Goal: Transaction & Acquisition: Purchase product/service

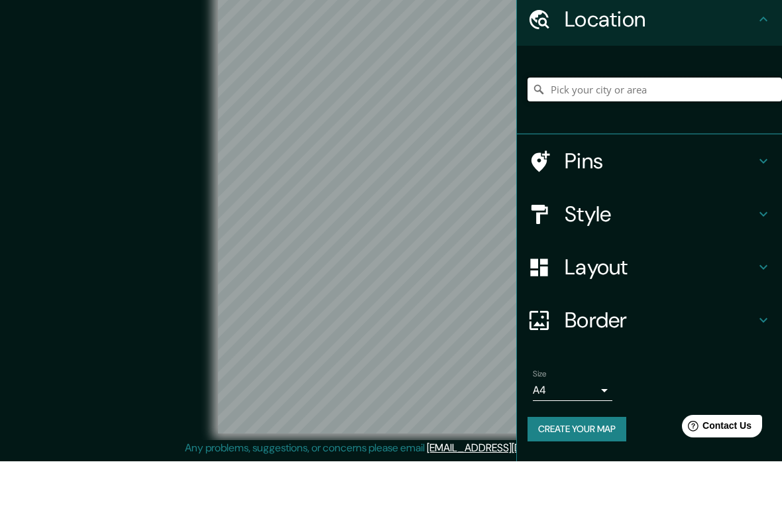
click at [675, 127] on input "Pick your city or area" at bounding box center [655, 139] width 255 height 24
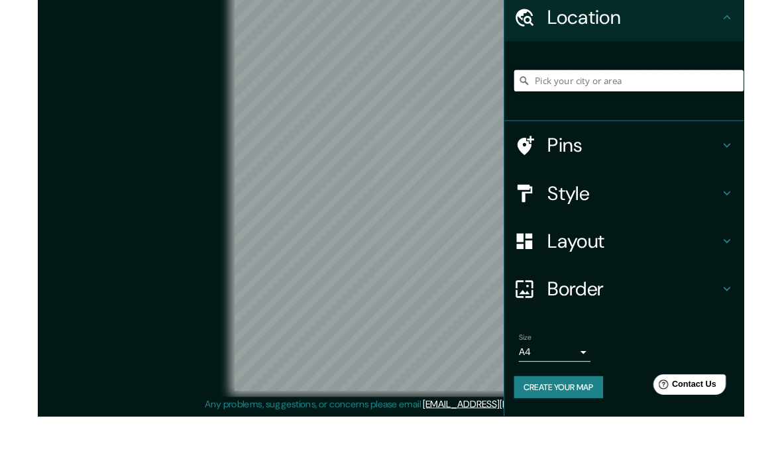
scroll to position [53, 0]
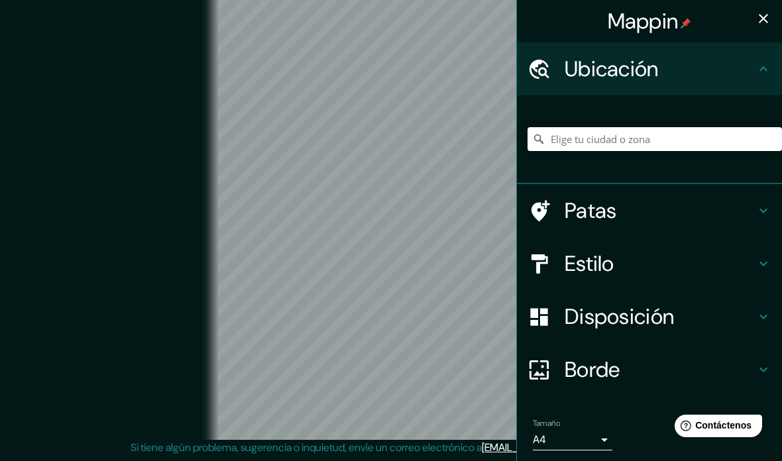
paste input "https://maps.app.goo.gl/Adsq2si52fFsws4E9?g_st=ipc"
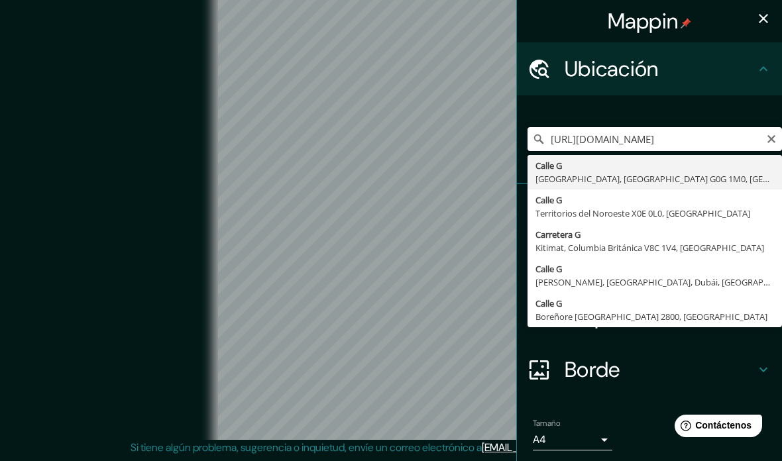
type input "https://maps.app.goo.gl/Adsq2si52fFsws4E9?g_st=ipc"
click at [768, 134] on icon "Claro" at bounding box center [771, 139] width 11 height 11
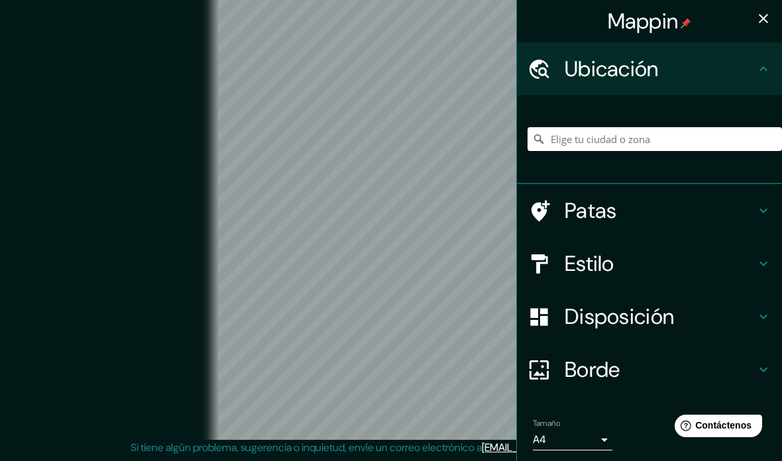
click at [631, 142] on input "Elige tu ciudad o zona" at bounding box center [655, 139] width 255 height 24
paste input "raça das Artes"
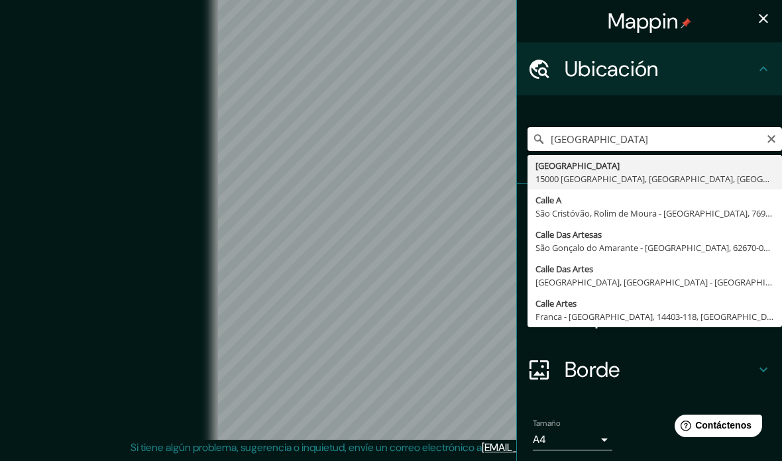
type input "Arbesovo Náměstí, 15000 Praga, Praga, República Checa"
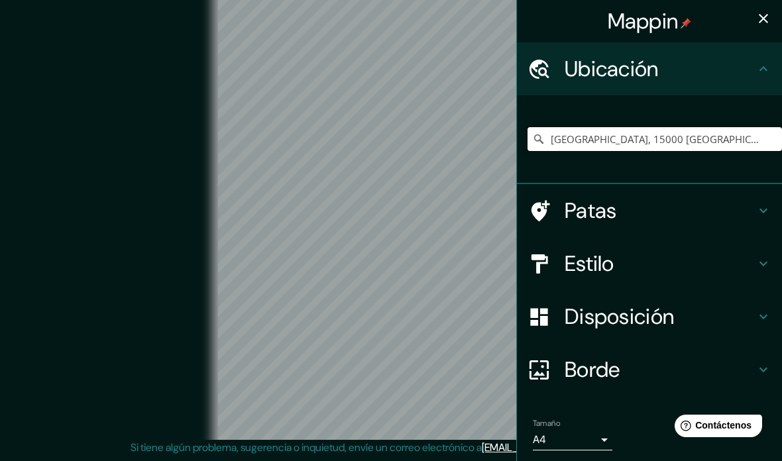
click at [708, 141] on input "Arbesovo Náměstí, 15000 Praga, Praga, República Checa" at bounding box center [655, 139] width 255 height 24
click at [707, 141] on input "Arbesovo Náměstí, 15000 Praga, Praga, República Checa" at bounding box center [655, 139] width 255 height 24
click at [696, 148] on input "Elige tu ciudad o zona" at bounding box center [655, 139] width 255 height 24
paste input "Praça das Artes"
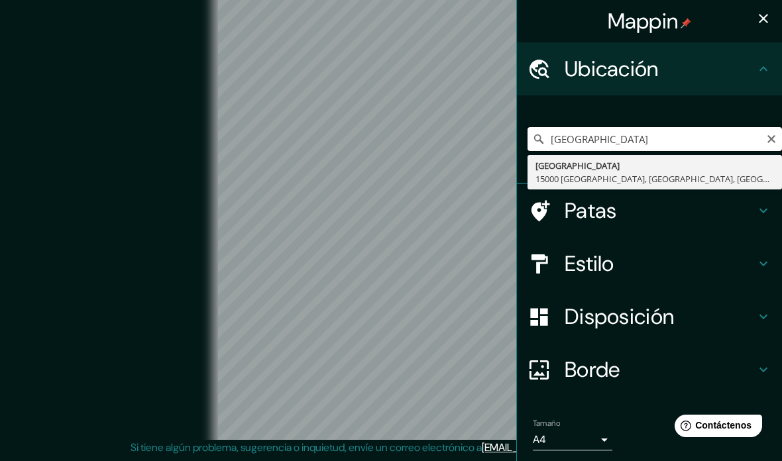
click at [680, 139] on input "Praça das Artes" at bounding box center [655, 139] width 255 height 24
click at [758, 137] on input "Praça das Artes" at bounding box center [655, 139] width 255 height 24
click at [766, 139] on input "Praça das Artes" at bounding box center [655, 139] width 255 height 24
type input "Praça das Artes"
click at [766, 137] on icon "Claro" at bounding box center [771, 139] width 11 height 11
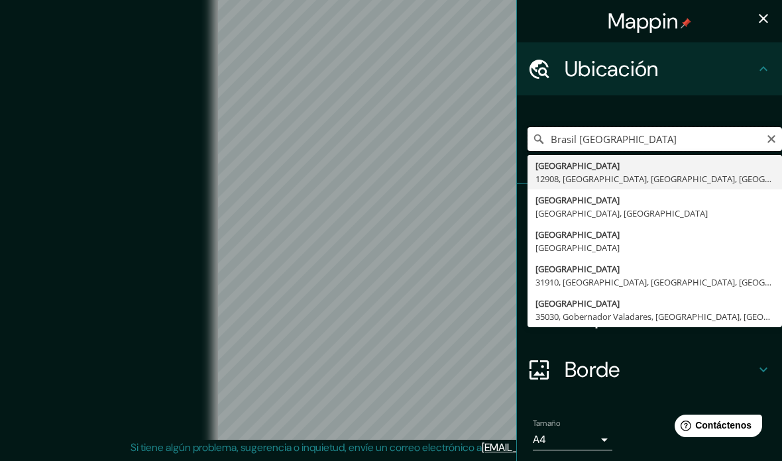
click at [652, 148] on input "Brasil São Paulo" at bounding box center [655, 139] width 255 height 24
paste input "Praça das Artes"
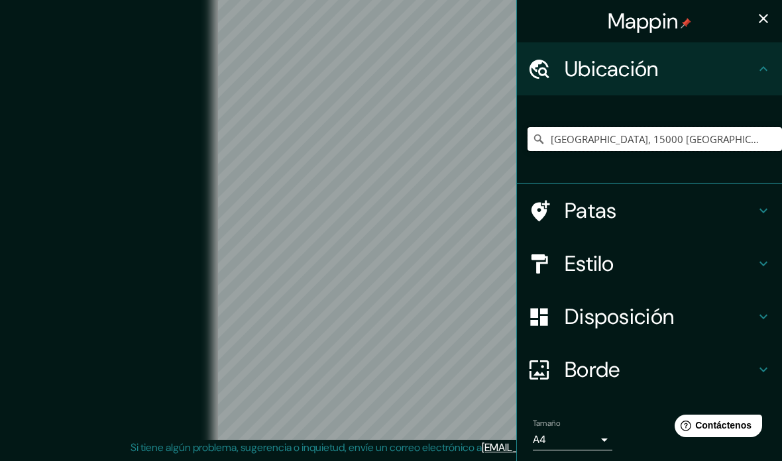
click at [768, 137] on input "Arbesovo Náměstí, 15000 Praga, Praga, República Checa" at bounding box center [655, 139] width 255 height 24
click at [540, 143] on icon at bounding box center [538, 139] width 13 height 13
click at [534, 148] on input "Arbesovo Náměstí, 15000 Praga, Praga, República Checa" at bounding box center [655, 139] width 255 height 24
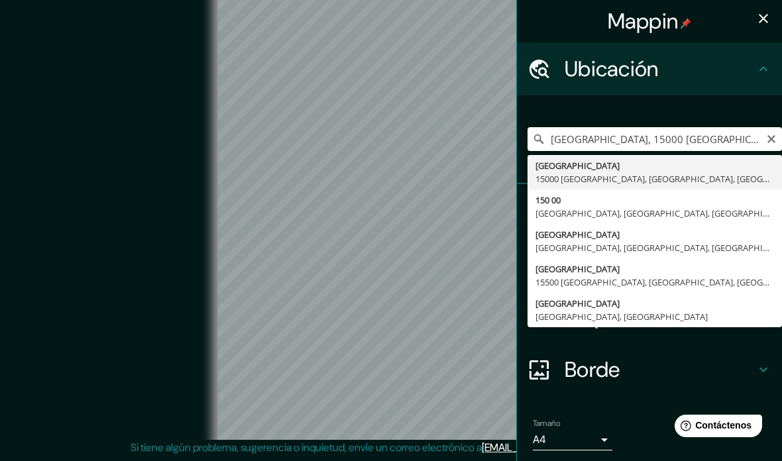
type input "Arbesovo Náměstí, 15000 Praga, Praga, República Che"
click at [766, 139] on icon "Claro" at bounding box center [771, 139] width 11 height 11
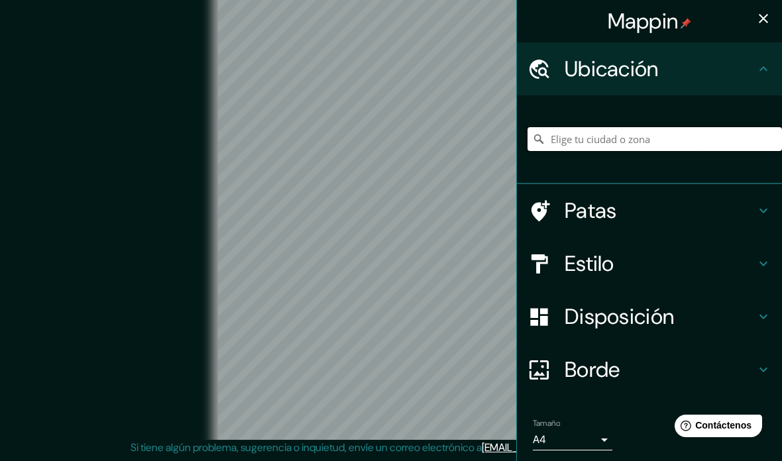
click at [695, 143] on input "Elige tu ciudad o zona" at bounding box center [655, 139] width 255 height 24
type input "O"
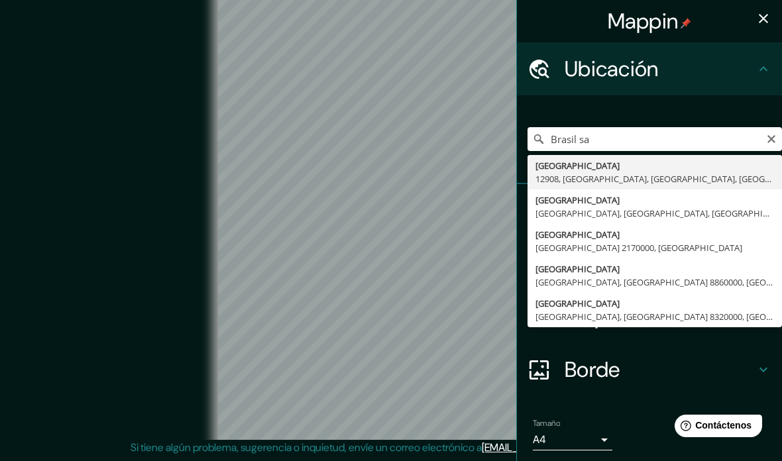
type input "Brasil, 12908, Bragança Paulista, São Paulo, Brasil"
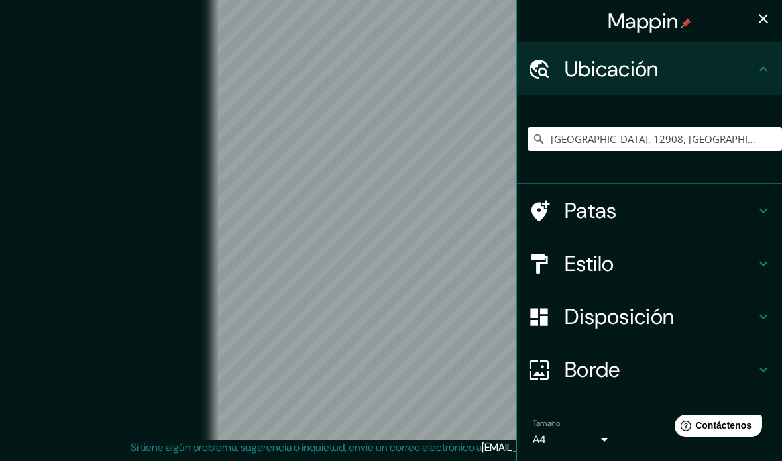
click at [601, 254] on font "Estilo" at bounding box center [590, 264] width 50 height 28
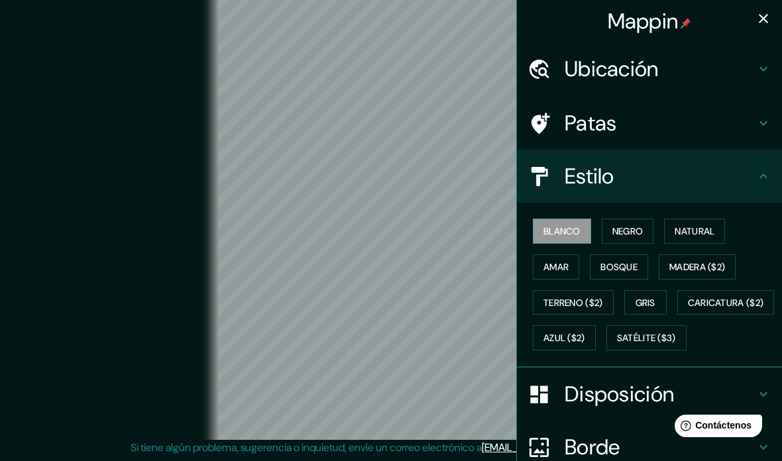
click at [614, 225] on font "Negro" at bounding box center [627, 231] width 31 height 12
click at [572, 258] on button "Amar" at bounding box center [556, 267] width 46 height 25
click at [711, 225] on font "Natural" at bounding box center [695, 231] width 40 height 12
click at [637, 227] on font "Negro" at bounding box center [627, 231] width 31 height 12
click at [567, 231] on font "Blanco" at bounding box center [562, 231] width 37 height 12
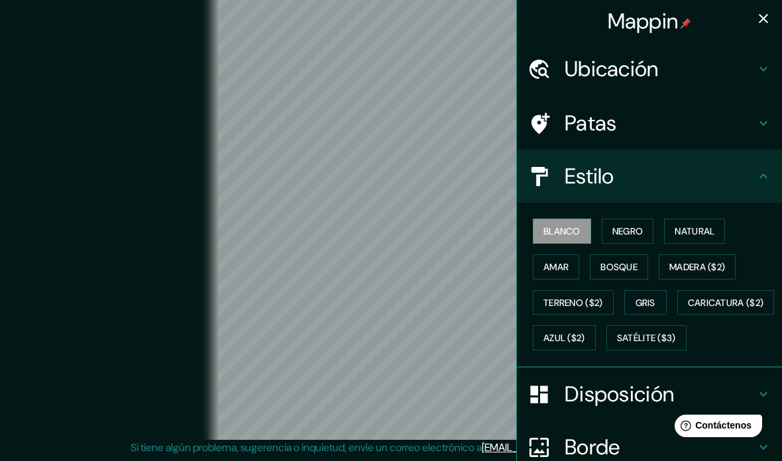
scroll to position [0, 0]
click at [636, 76] on font "Ubicación" at bounding box center [612, 69] width 94 height 28
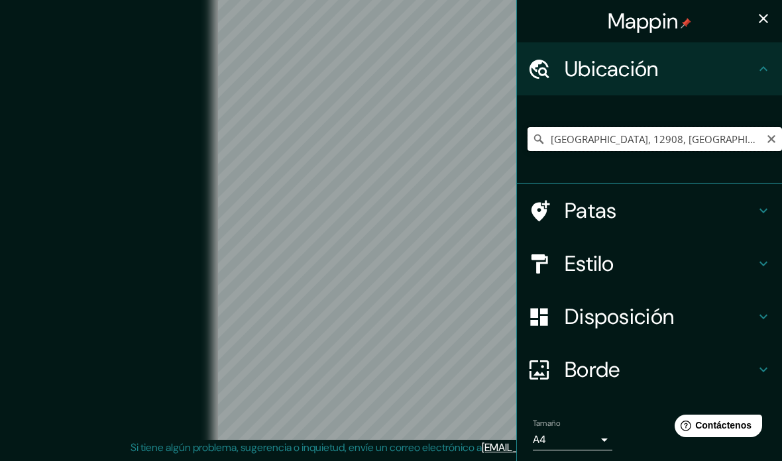
click at [732, 139] on input "Brasil, 12908, Bragança Paulista, São Paulo, Brasil" at bounding box center [655, 139] width 255 height 24
click at [767, 127] on input "Brasil, 12908, Bragança Paulista, São Paulo, Brasil" at bounding box center [655, 139] width 255 height 24
click at [769, 129] on input "Brasil, 12908, Bragança Paulista, São Paulo, Brasil" at bounding box center [655, 139] width 255 height 24
click at [766, 130] on input "Brasil, 12908, Bragança Paulista, São Paulo, Brasil" at bounding box center [655, 139] width 255 height 24
click at [772, 137] on icon "Claro" at bounding box center [772, 139] width 8 height 8
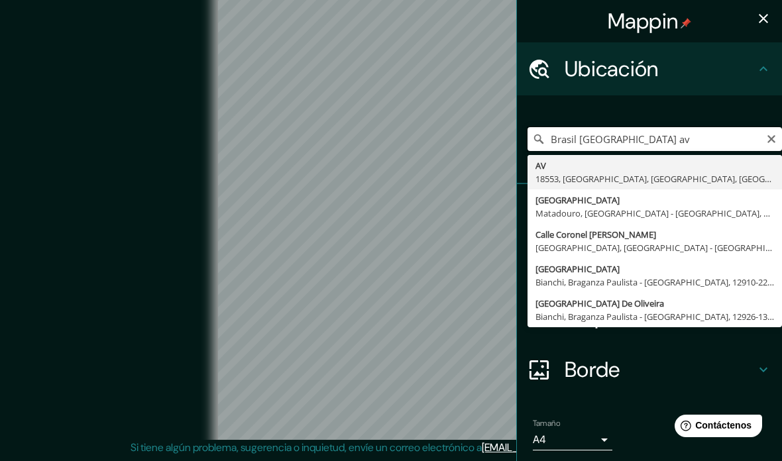
click at [676, 143] on input "Brasil São Paulo av" at bounding box center [655, 139] width 255 height 24
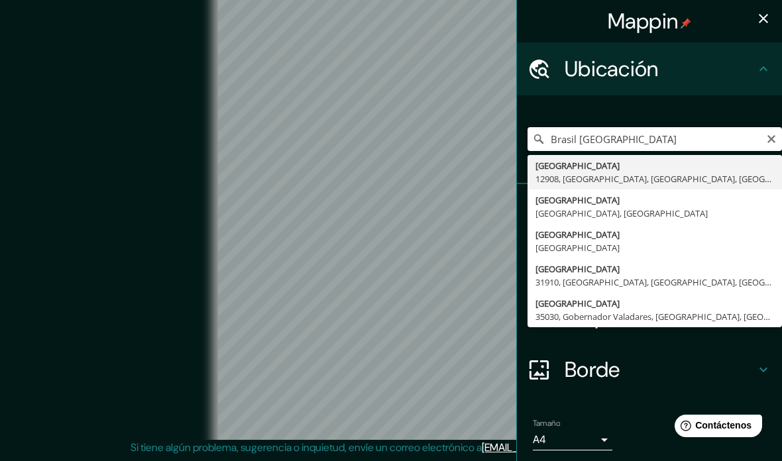
click at [658, 133] on input "Brasil São Paulo" at bounding box center [655, 139] width 255 height 24
type input "Avenida São João, Ponte, Atibaia - São Paulo, 12940-260, Brasil"
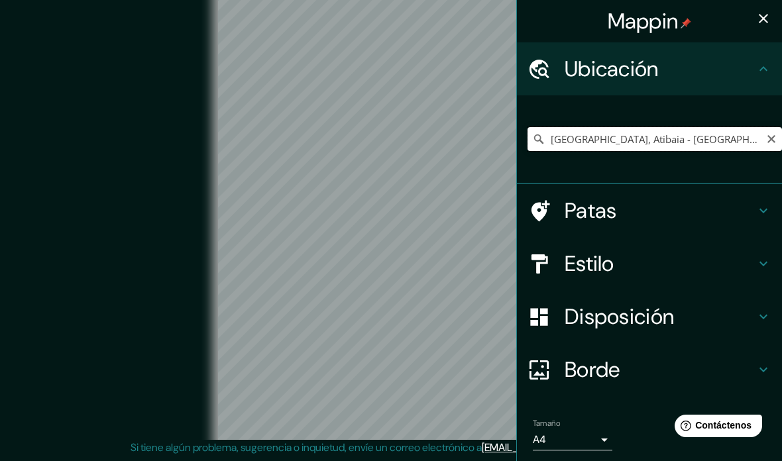
click at [775, 129] on input "Avenida São João, Ponte, Atibaia - São Paulo, 12940-260, Brasil" at bounding box center [655, 139] width 255 height 24
click at [766, 137] on input "Avenida São João, Ponte, Atibaia - São Paulo, 12940-260, Brasil" at bounding box center [655, 139] width 255 height 24
click at [768, 135] on icon "Claro" at bounding box center [771, 139] width 11 height 11
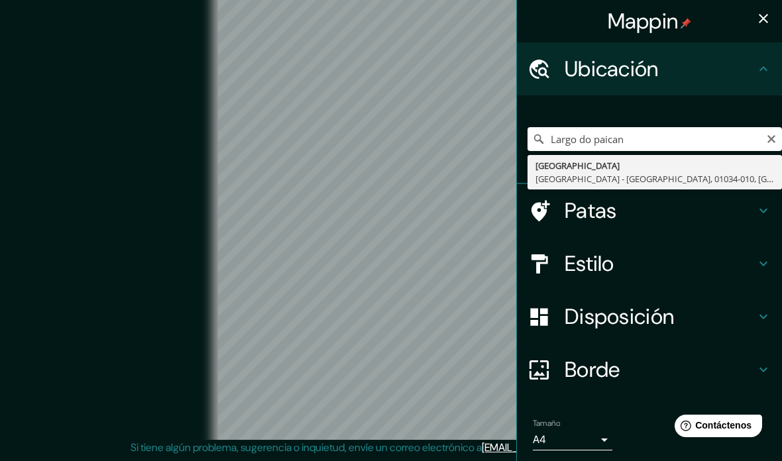
type input "Largo Do Paissandú, São Paulo - São Paulo, 01034-010, Brasil"
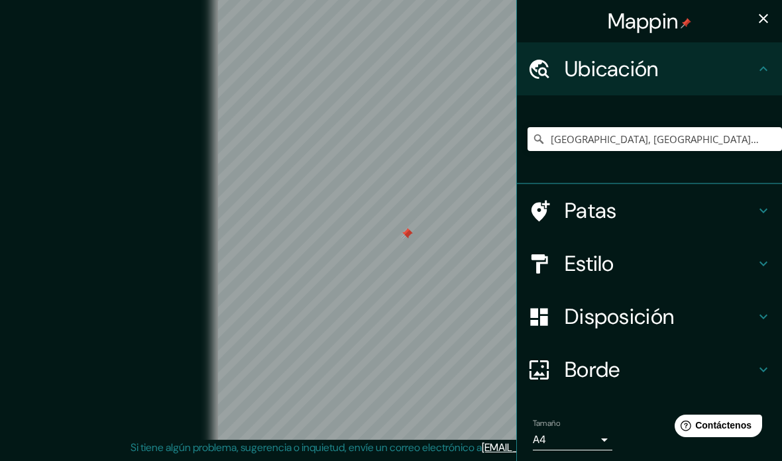
click at [402, 228] on div at bounding box center [406, 233] width 11 height 11
click at [649, 216] on h4 "Patas" at bounding box center [660, 211] width 191 height 27
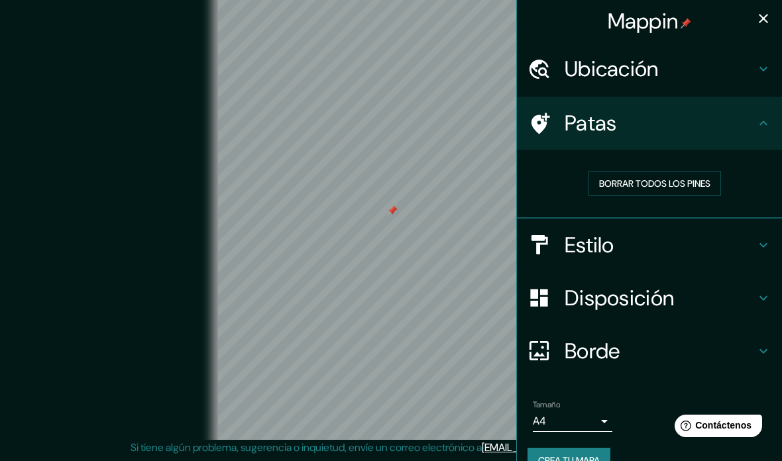
click at [660, 241] on h4 "Estilo" at bounding box center [660, 245] width 191 height 27
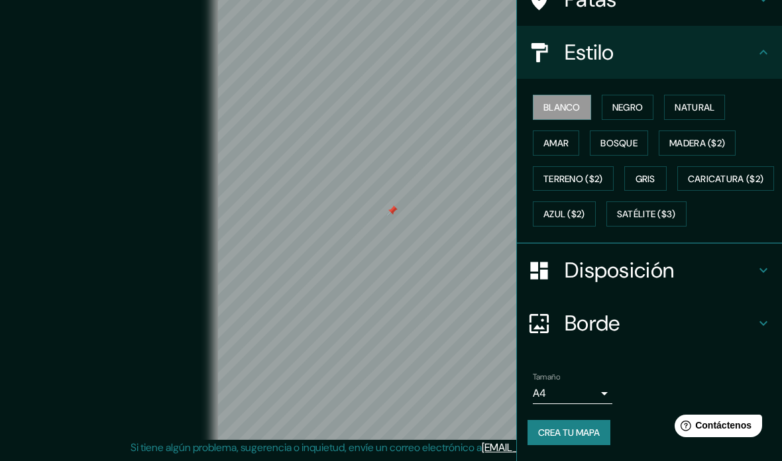
click at [701, 280] on h4 "Disposición" at bounding box center [660, 270] width 191 height 27
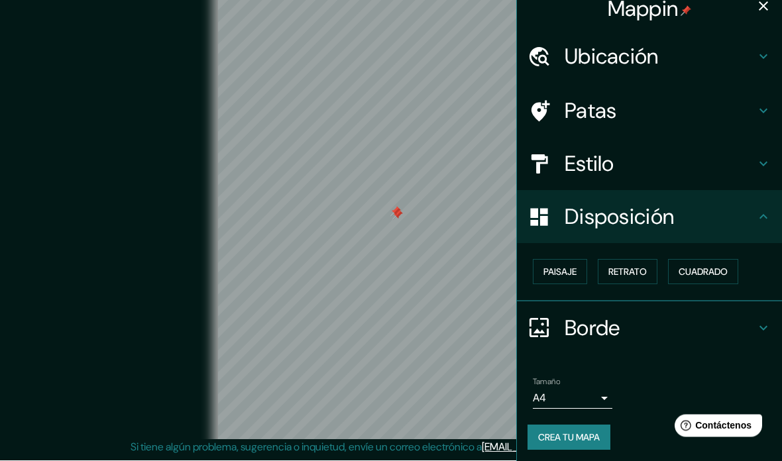
scroll to position [39, 0]
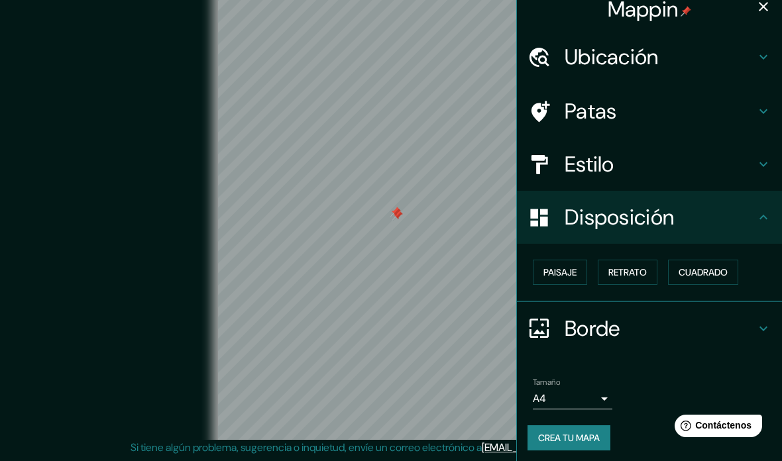
click at [396, 213] on div at bounding box center [395, 212] width 11 height 11
click at [598, 117] on font "Patas" at bounding box center [591, 111] width 52 height 28
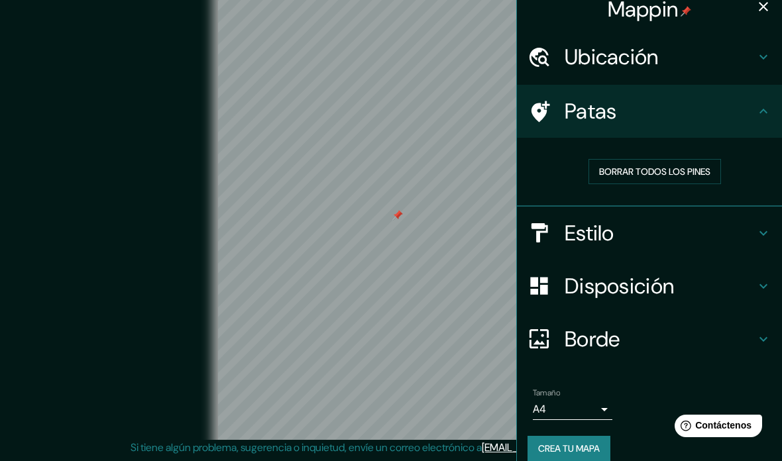
click at [679, 170] on font "Borrar todos los pines" at bounding box center [654, 172] width 111 height 12
click at [589, 440] on font "Crea tu mapa" at bounding box center [569, 448] width 62 height 17
click at [597, 406] on body "Mappin Ubicación Largo Do Paissandú, São Paulo - São Paulo, 01034-010, Brasil P…" at bounding box center [391, 213] width 782 height 461
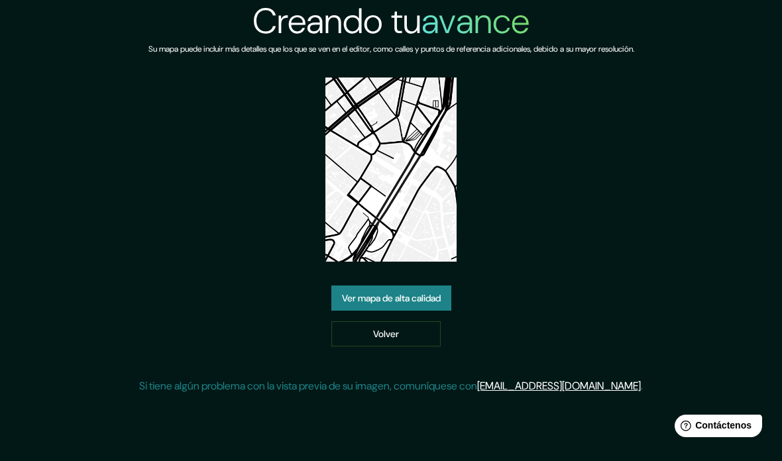
click at [375, 305] on font "Ver mapa de alta calidad" at bounding box center [391, 299] width 99 height 12
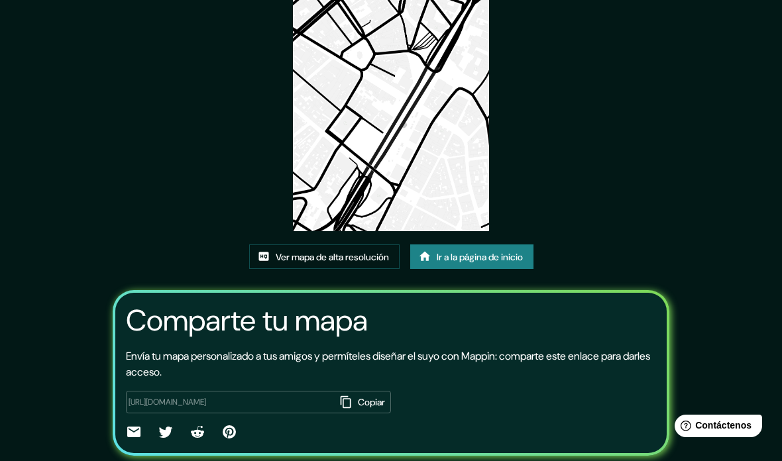
scroll to position [97, 0]
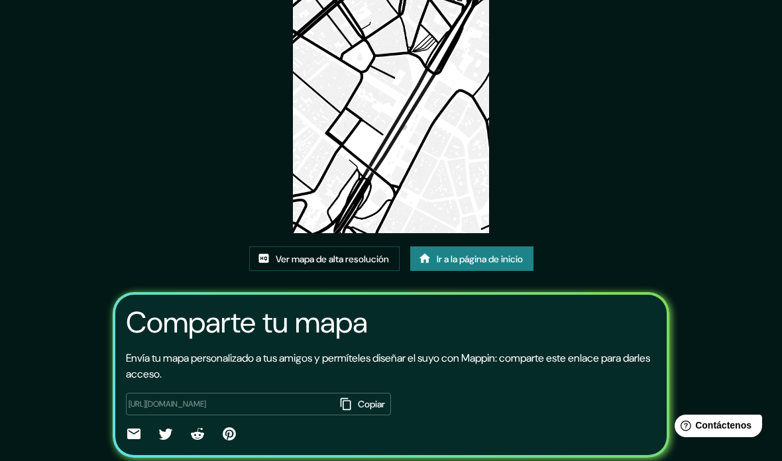
click at [358, 411] on font "Copiar" at bounding box center [371, 405] width 27 height 12
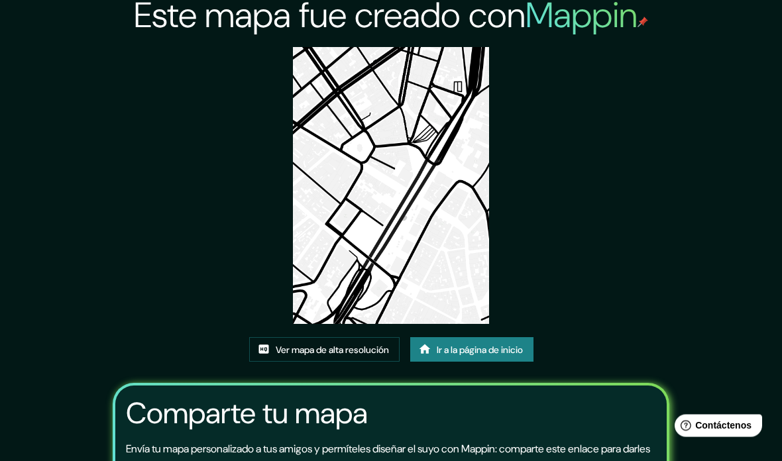
scroll to position [5, 0]
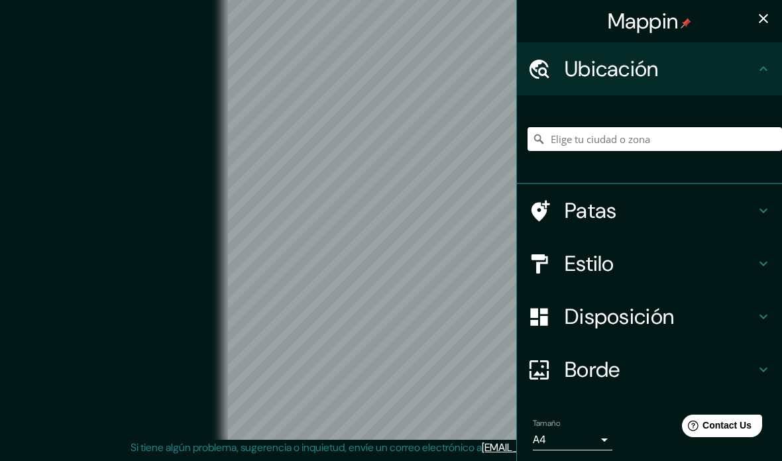
click at [641, 137] on input "Elige tu ciudad o zona" at bounding box center [655, 139] width 255 height 24
click at [587, 144] on input "Elige tu ciudad o zona" at bounding box center [655, 139] width 255 height 24
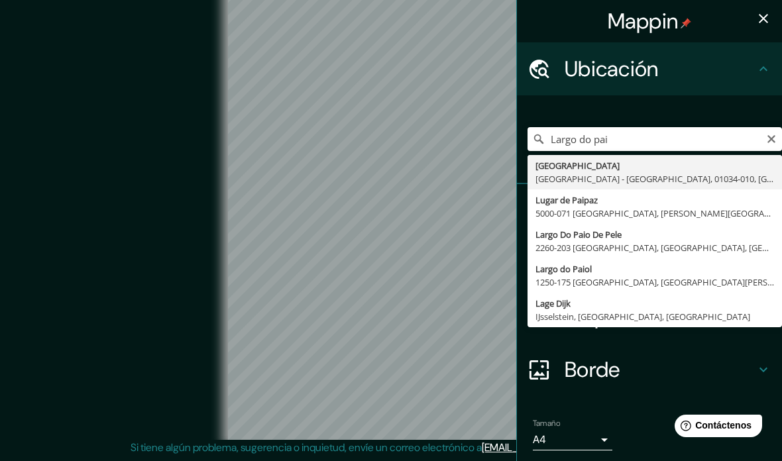
type input "Largo Do Paissandú, São Paulo - São Paulo, 01034-010, Brasil"
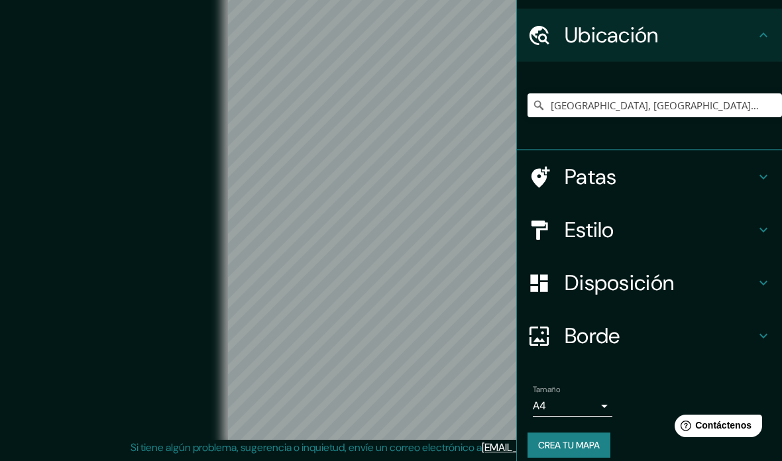
click at [762, 181] on icon at bounding box center [764, 177] width 16 height 16
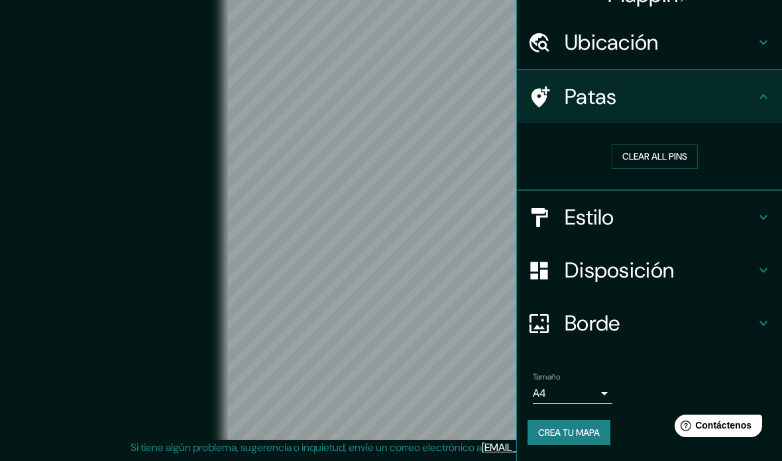
scroll to position [23, 0]
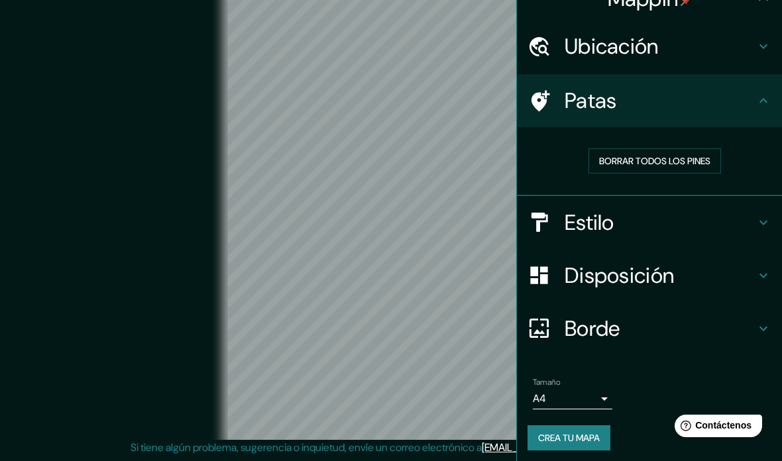
click at [696, 152] on font "Borrar todos los pines" at bounding box center [654, 160] width 111 height 17
click at [755, 223] on h4 "Estilo" at bounding box center [660, 222] width 191 height 27
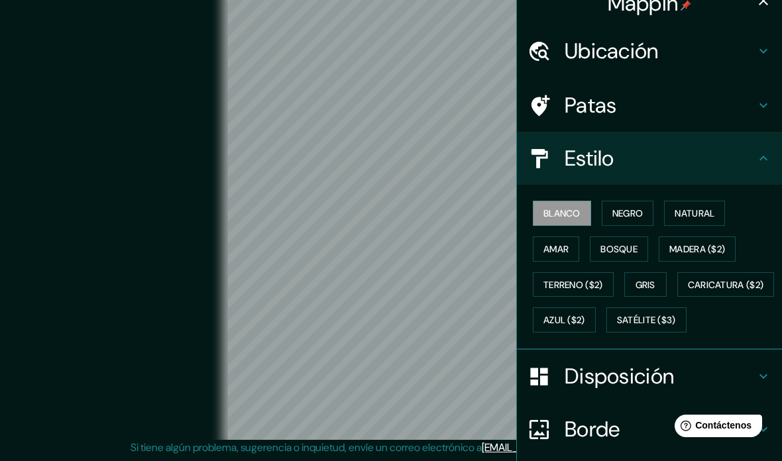
scroll to position [19, 0]
click at [585, 314] on font "Azul ($2)" at bounding box center [565, 320] width 42 height 12
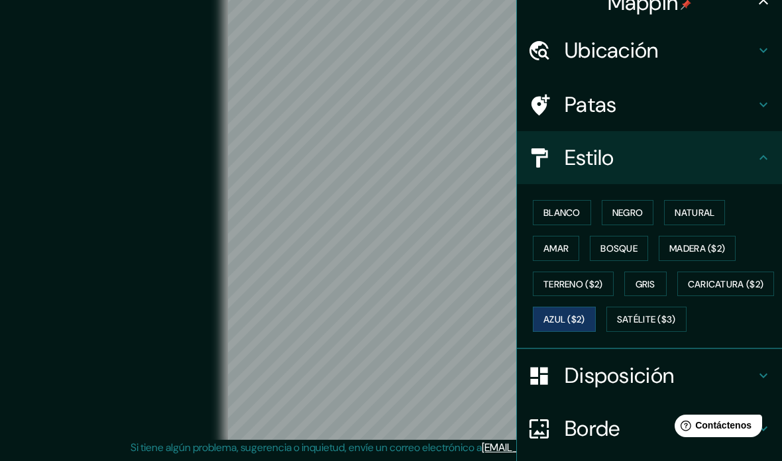
click at [677, 297] on button "Caricatura ($2)" at bounding box center [725, 284] width 97 height 25
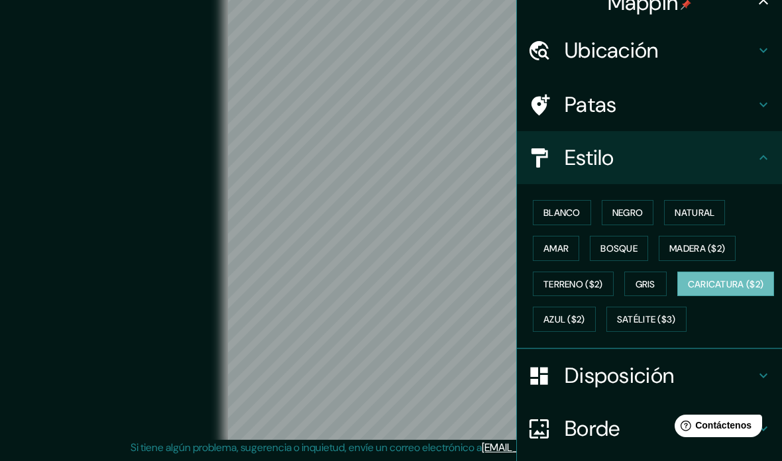
click at [603, 278] on font "Terreno ($2)" at bounding box center [574, 284] width 60 height 12
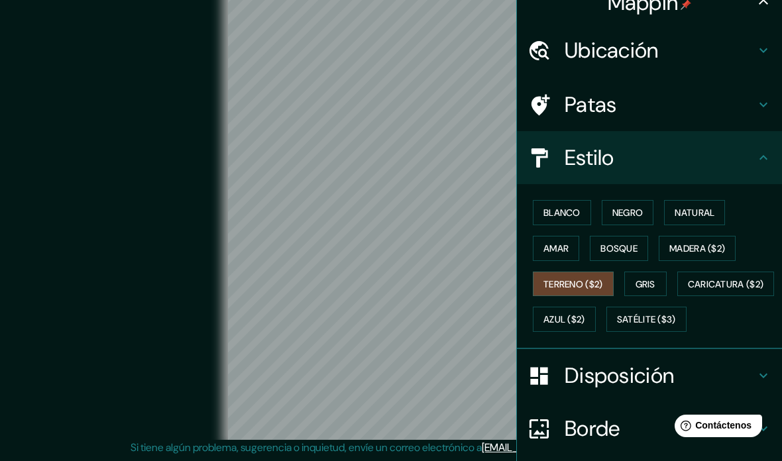
click at [606, 332] on button "Satélite ($3)" at bounding box center [646, 319] width 80 height 25
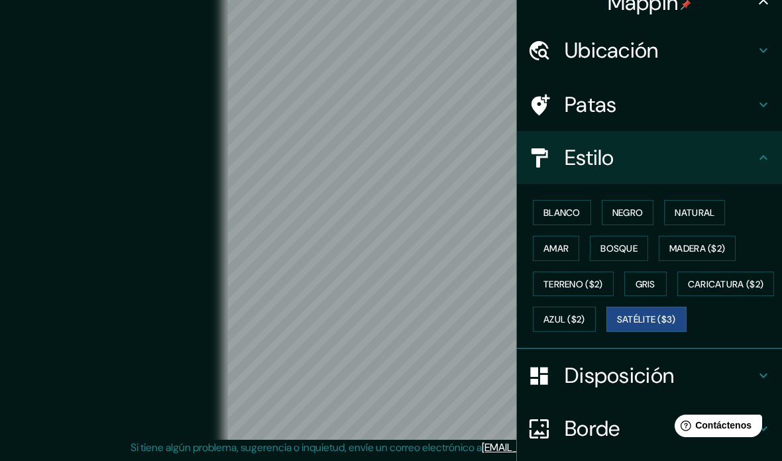
click at [585, 221] on button "Blanco" at bounding box center [562, 212] width 58 height 25
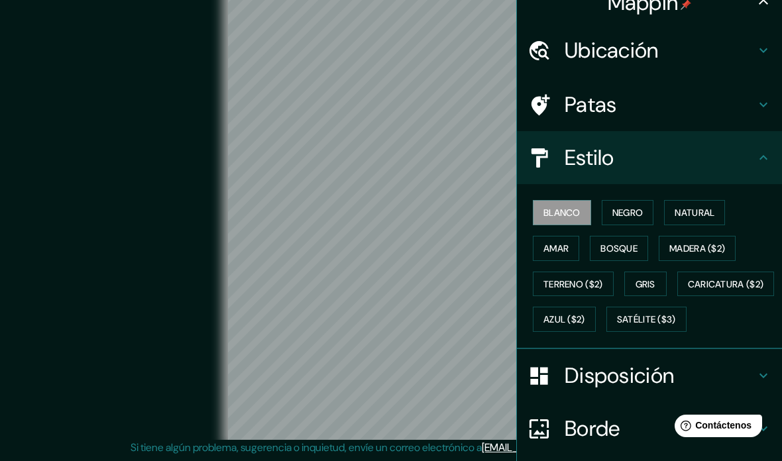
click at [569, 236] on button "Amar" at bounding box center [556, 248] width 46 height 25
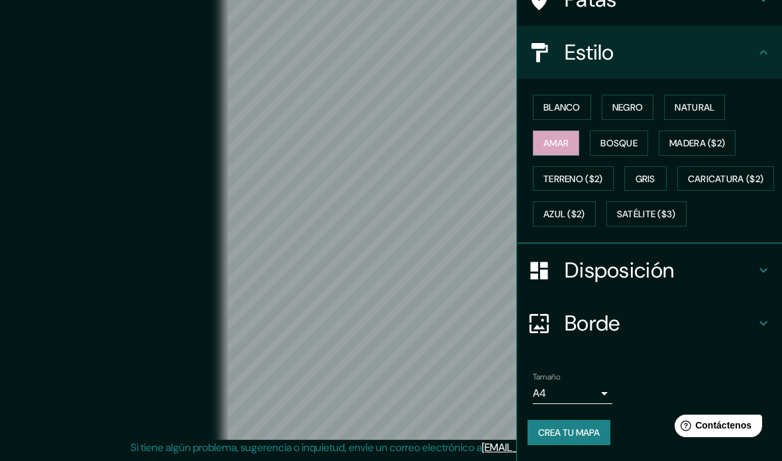
scroll to position [151, 0]
click at [756, 273] on icon at bounding box center [764, 270] width 16 height 16
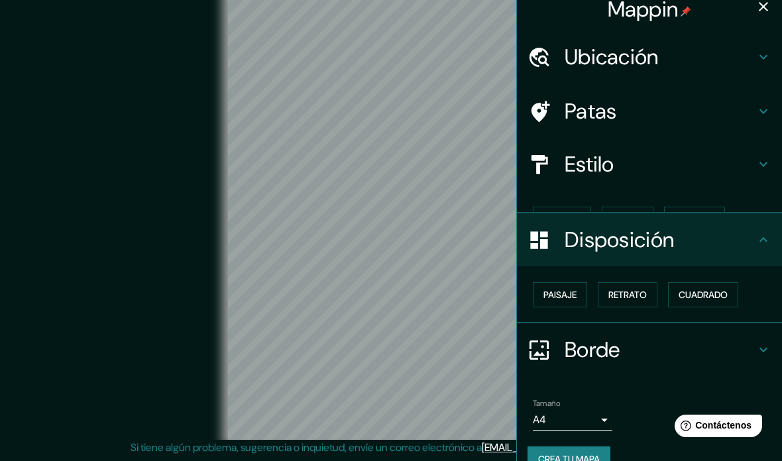
scroll to position [12, 0]
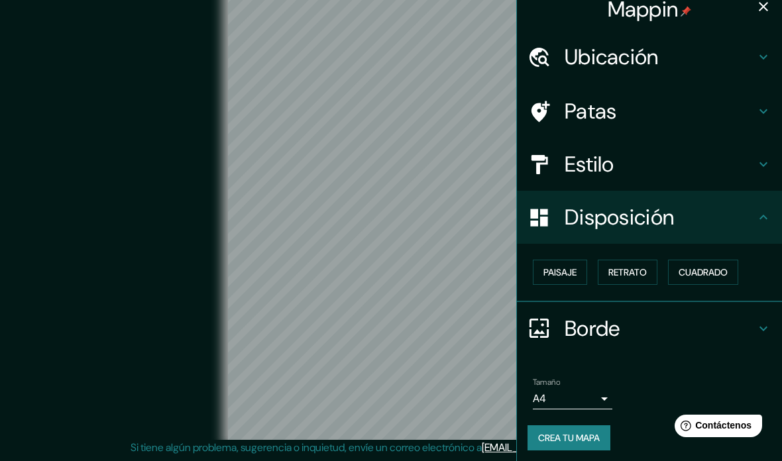
click at [579, 269] on button "Paisaje" at bounding box center [560, 272] width 54 height 25
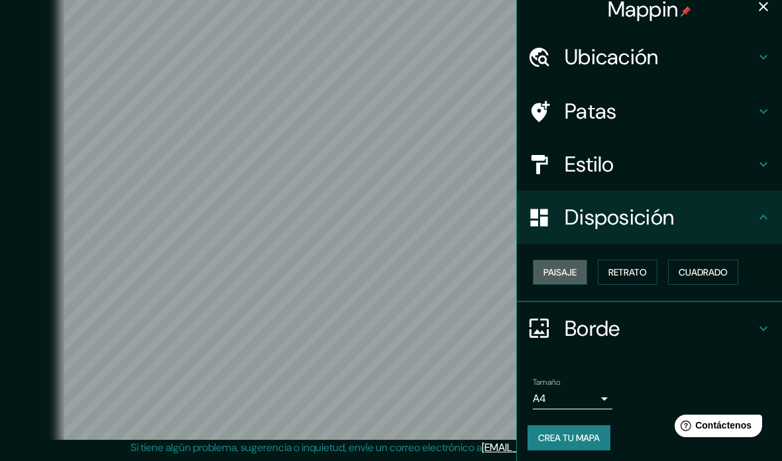
click at [572, 274] on font "Paisaje" at bounding box center [560, 272] width 33 height 12
click at [567, 269] on font "Paisaje" at bounding box center [560, 272] width 33 height 12
click at [622, 266] on font "Retrato" at bounding box center [627, 272] width 38 height 12
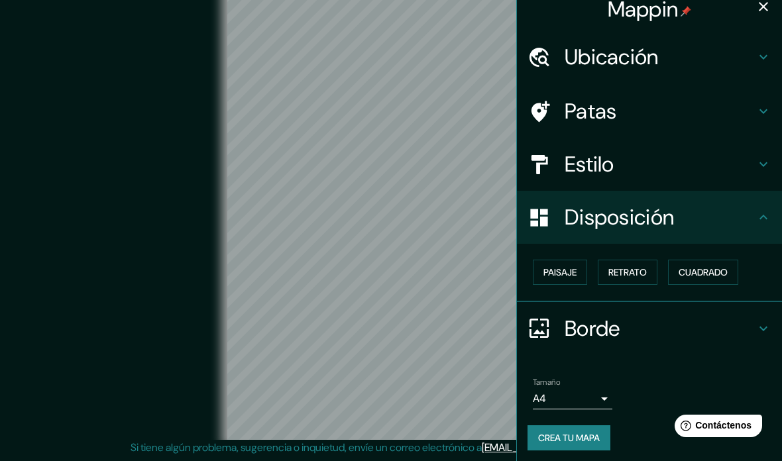
click at [569, 276] on font "Paisaje" at bounding box center [560, 272] width 33 height 17
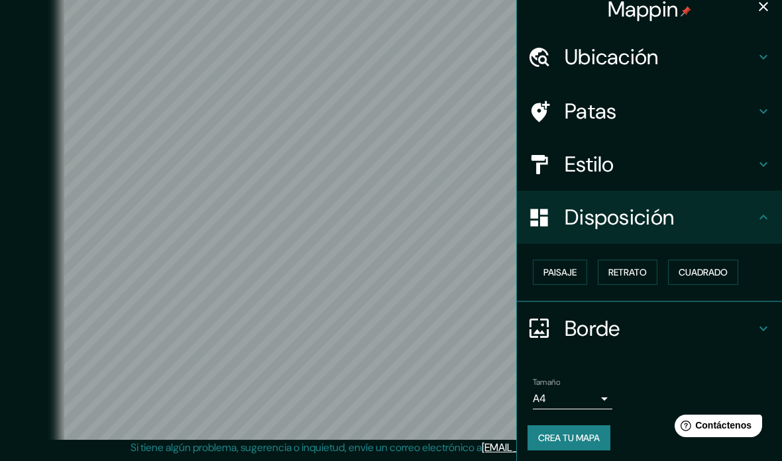
click at [699, 273] on font "Cuadrado" at bounding box center [703, 272] width 49 height 12
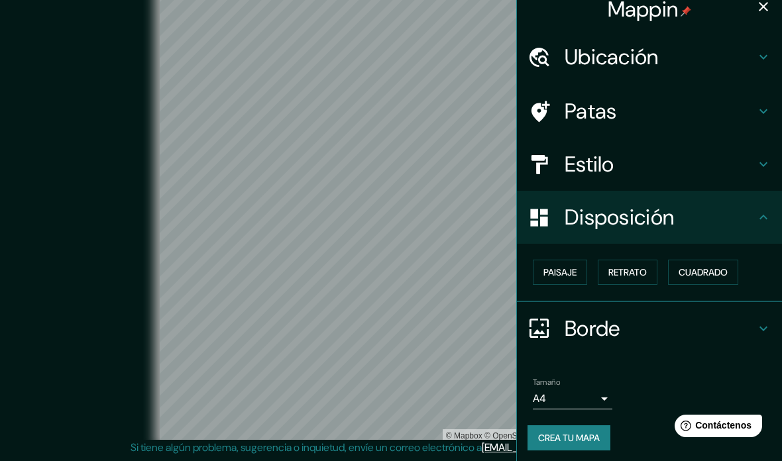
click at [577, 275] on font "Paisaje" at bounding box center [560, 272] width 33 height 12
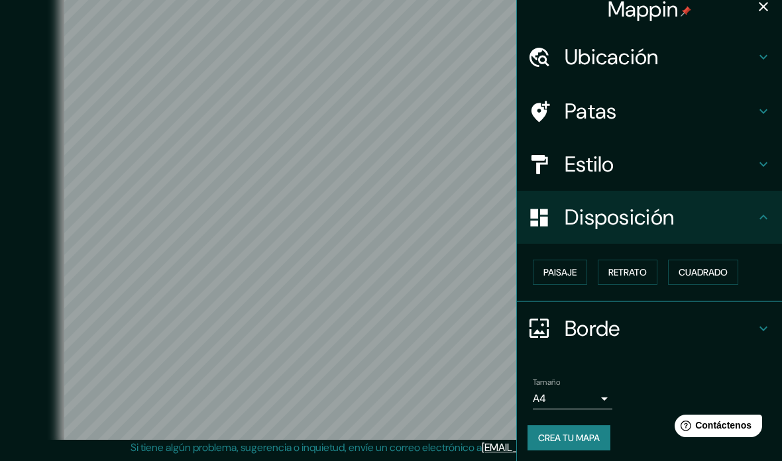
scroll to position [65, 0]
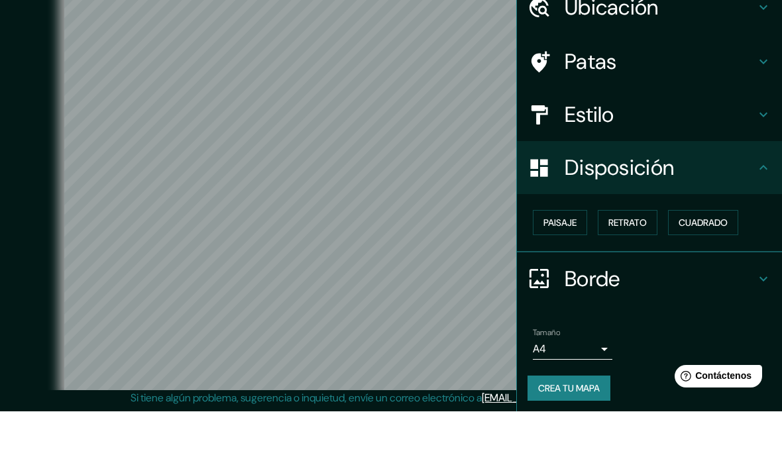
click at [602, 343] on body "Mappin Ubicación Largo Do Paissandú, São Paulo - São Paulo, 01034-010, Brasil P…" at bounding box center [391, 213] width 782 height 461
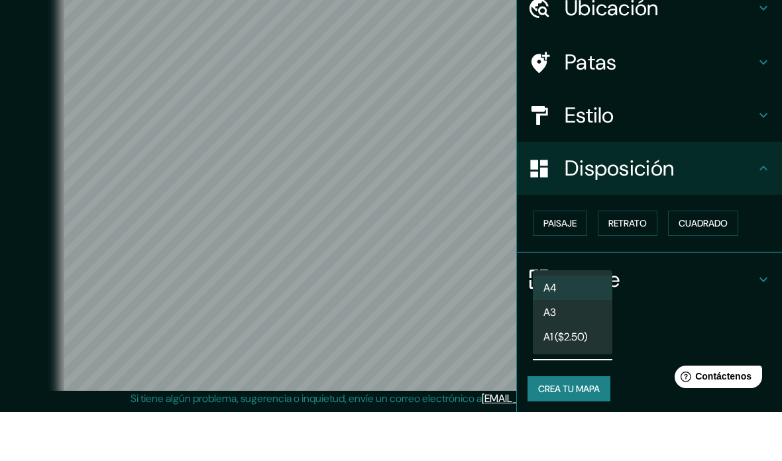
click at [593, 349] on li "A3" at bounding box center [573, 361] width 80 height 25
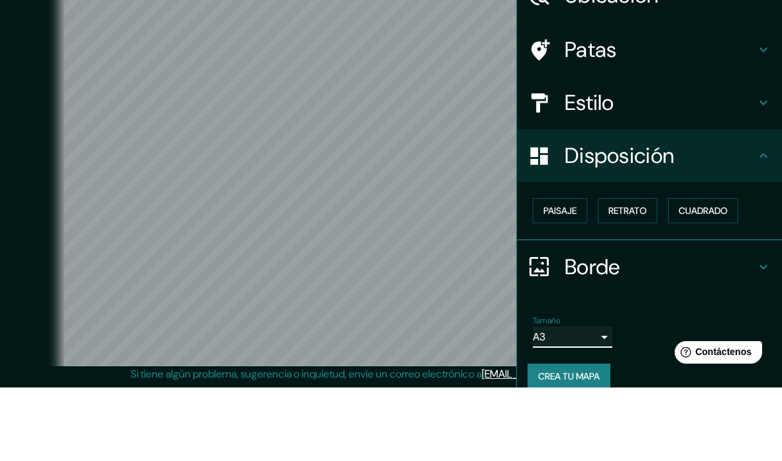
scroll to position [0, 0]
click at [751, 163] on h4 "Estilo" at bounding box center [660, 176] width 191 height 27
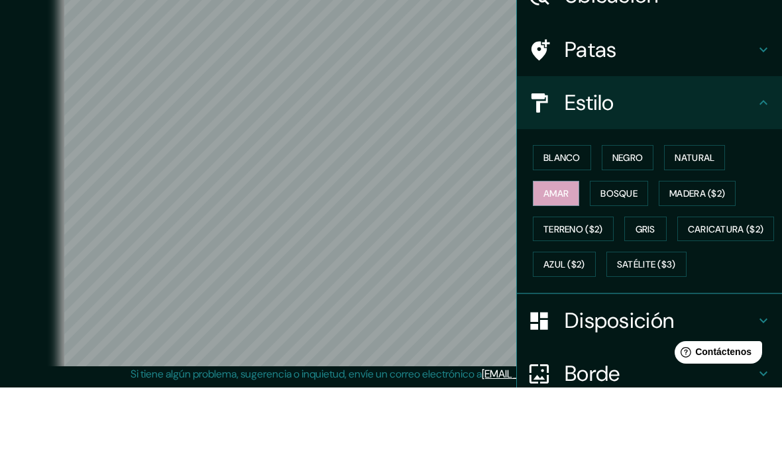
click at [690, 223] on font "Natural" at bounding box center [695, 231] width 40 height 17
click at [563, 261] on font "Amar" at bounding box center [556, 267] width 25 height 12
click at [636, 261] on font "Bosque" at bounding box center [619, 267] width 37 height 12
click at [697, 255] on button "Madera ($2)" at bounding box center [697, 267] width 77 height 25
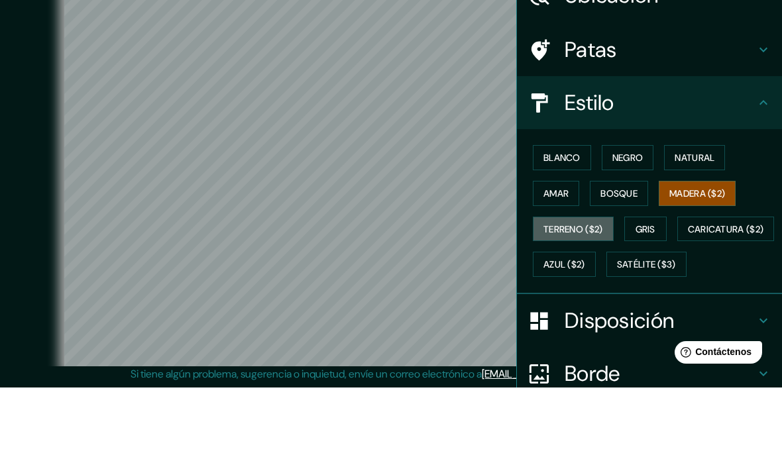
click at [599, 297] on font "Terreno ($2)" at bounding box center [574, 303] width 60 height 12
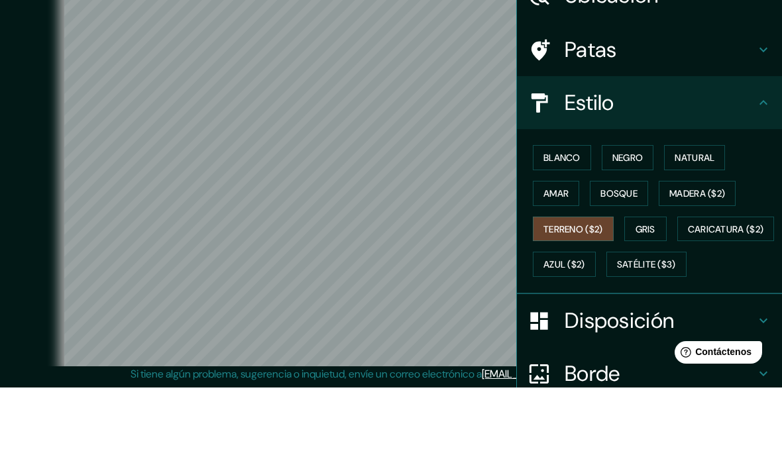
click at [577, 225] on font "Blanco" at bounding box center [562, 231] width 37 height 12
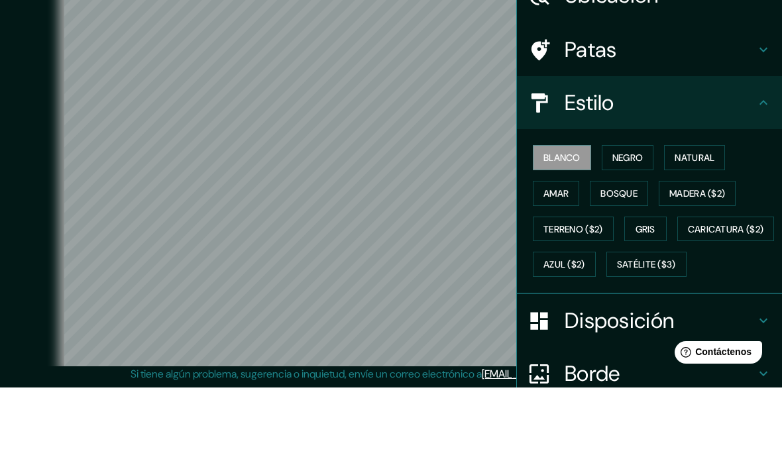
click at [609, 325] on button "Satélite ($3)" at bounding box center [646, 337] width 80 height 25
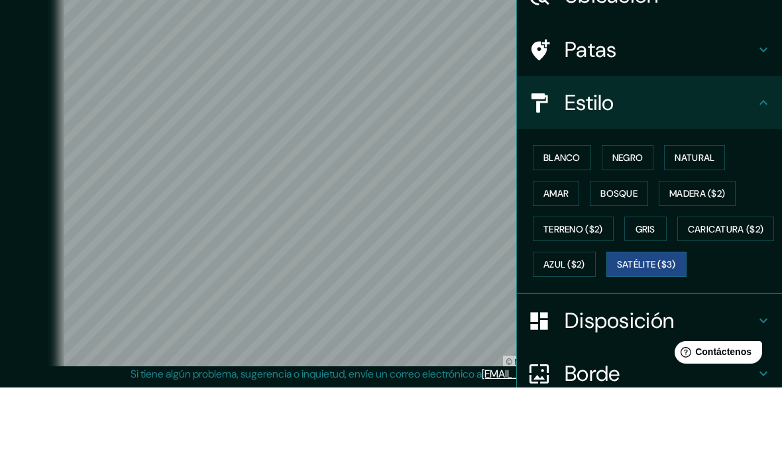
click at [688, 297] on font "Caricatura ($2)" at bounding box center [726, 303] width 76 height 12
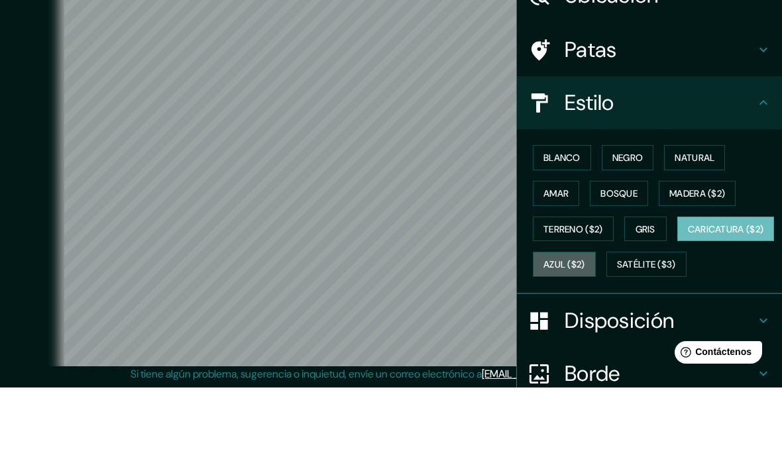
click at [585, 333] on font "Azul ($2)" at bounding box center [565, 339] width 42 height 12
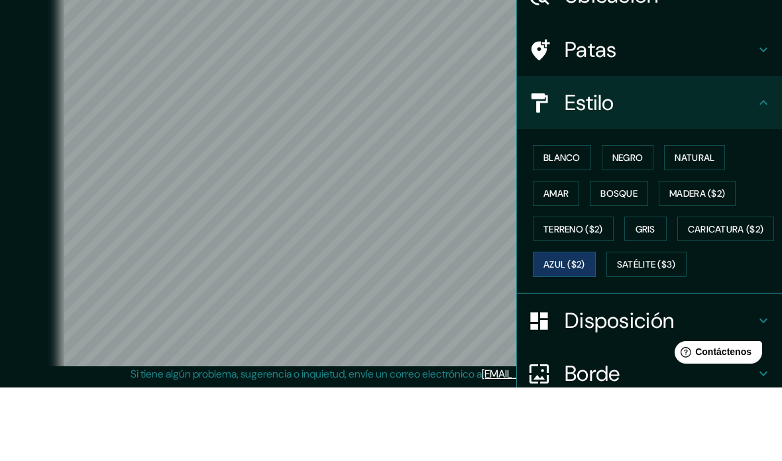
click at [688, 297] on font "Caricatura ($2)" at bounding box center [726, 303] width 76 height 12
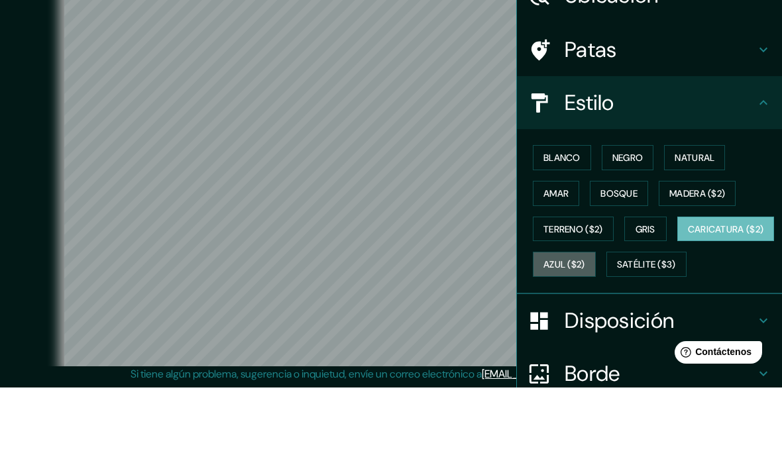
click at [585, 333] on font "Azul ($2)" at bounding box center [565, 339] width 42 height 12
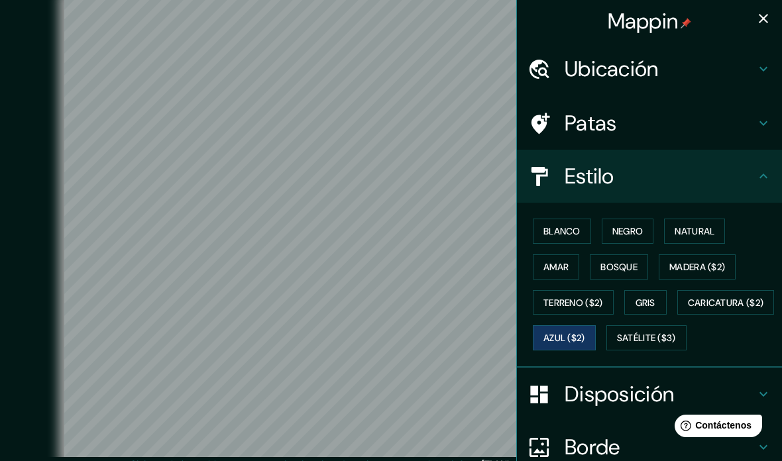
click at [756, 23] on icon "button" at bounding box center [764, 19] width 16 height 16
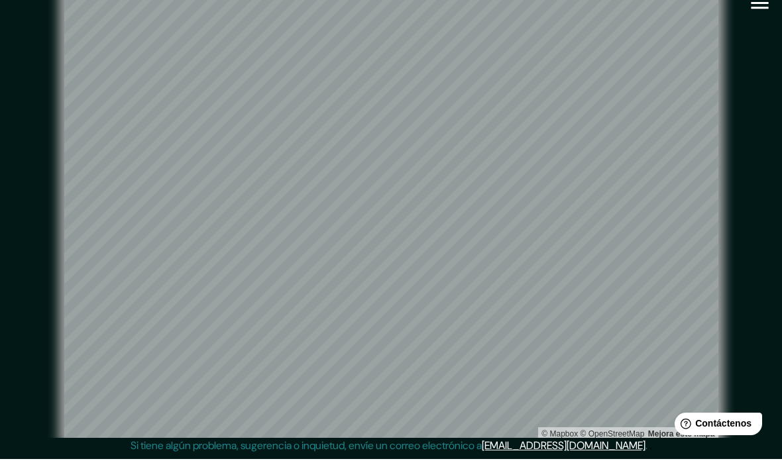
scroll to position [62, 0]
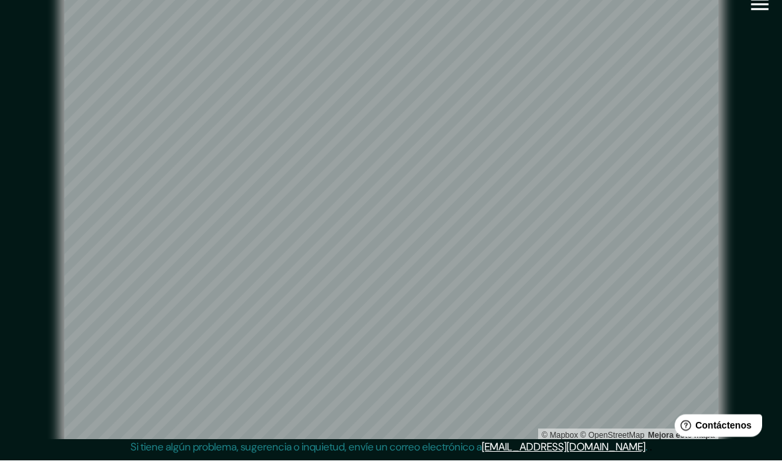
click at [758, 21] on div "© Mapbox © OpenStreetMap Mejora este mapa" at bounding box center [391, 211] width 746 height 457
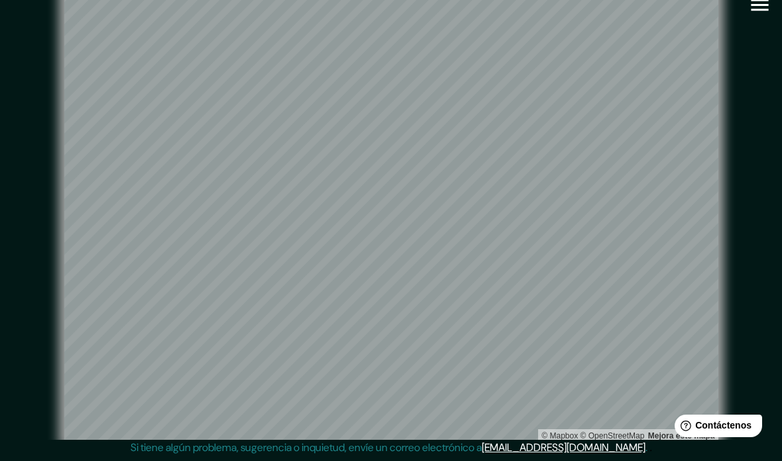
scroll to position [0, 0]
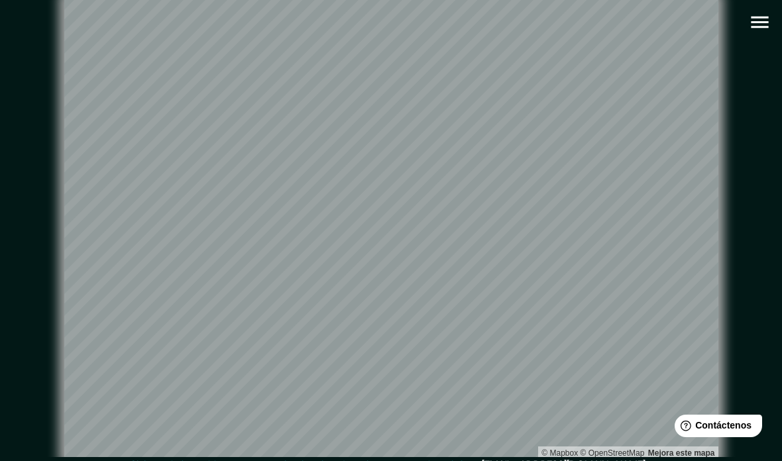
click at [757, 27] on icon "button" at bounding box center [759, 23] width 17 height 12
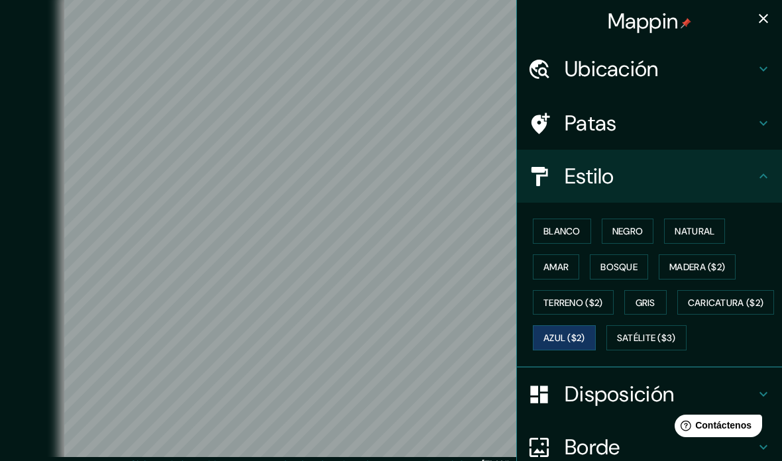
click at [607, 351] on button "Satélite ($3)" at bounding box center [646, 337] width 80 height 25
click at [688, 309] on font "Caricatura ($2)" at bounding box center [726, 303] width 76 height 12
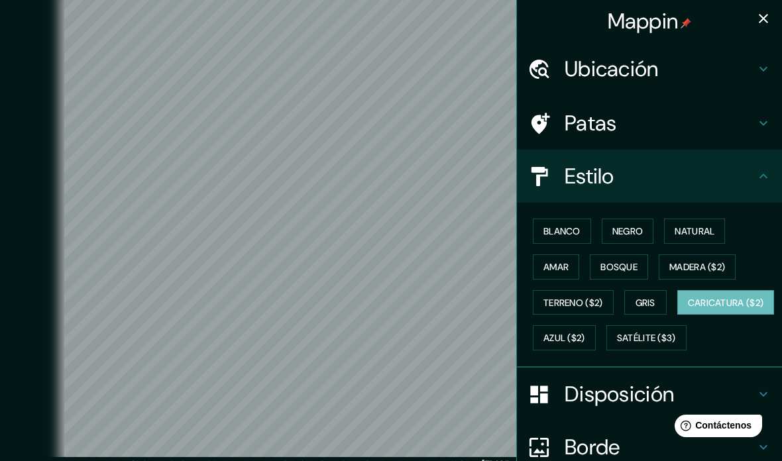
click at [598, 302] on font "Terreno ($2)" at bounding box center [574, 303] width 60 height 12
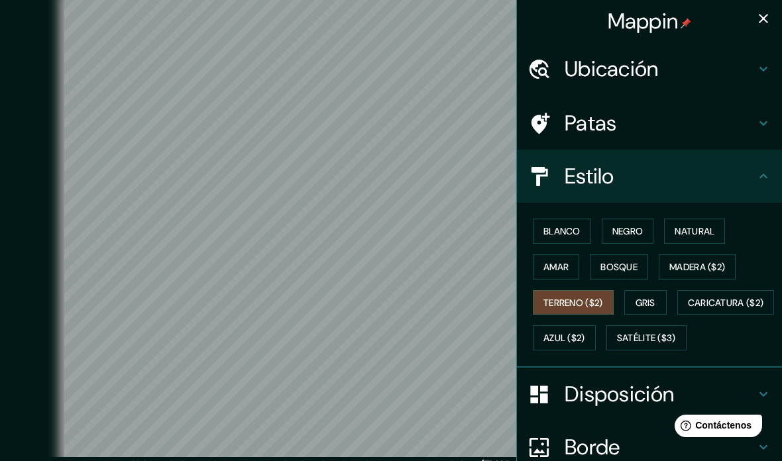
click at [583, 229] on button "Blanco" at bounding box center [562, 231] width 58 height 25
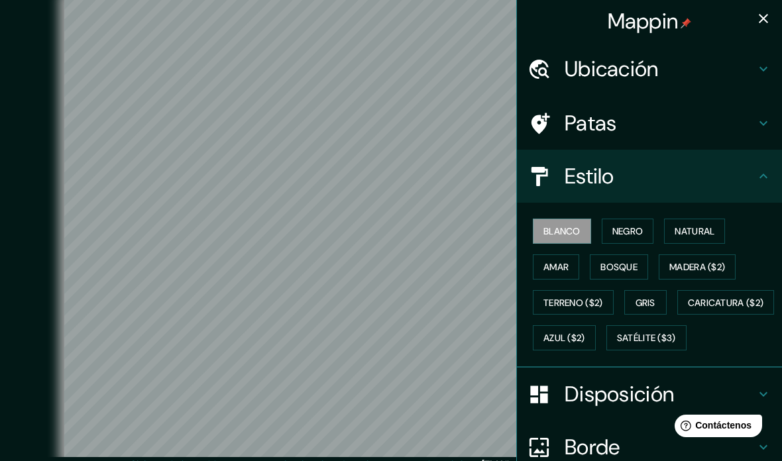
click at [640, 231] on font "Negro" at bounding box center [627, 231] width 31 height 12
click at [765, 16] on icon "button" at bounding box center [764, 19] width 16 height 16
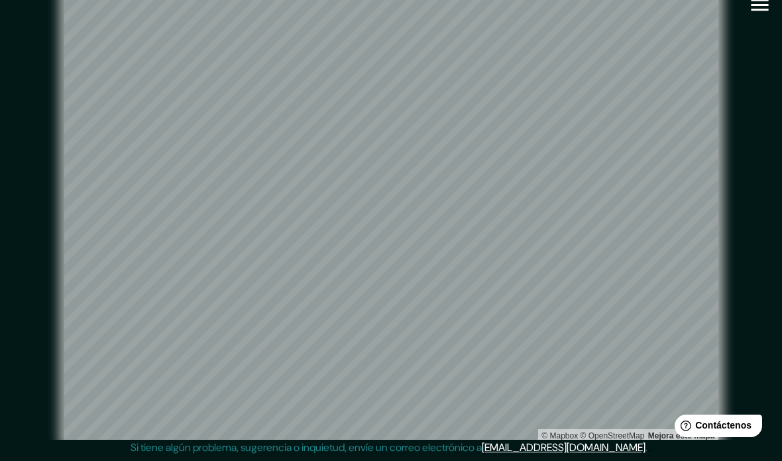
scroll to position [28, 0]
click at [736, 106] on div "© Mapbox © OpenStreetMap Mejora este mapa" at bounding box center [391, 211] width 704 height 415
click at [767, 30] on div "Mappin Ubicación Largo Do Paissandú, São Paulo - São Paulo, 01034-010, Brasil P…" at bounding box center [391, 222] width 782 height 479
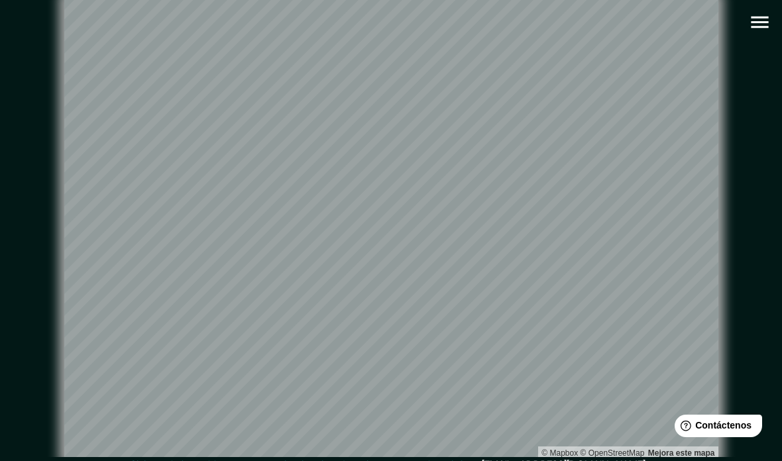
click at [764, 24] on icon "button" at bounding box center [759, 22] width 23 height 23
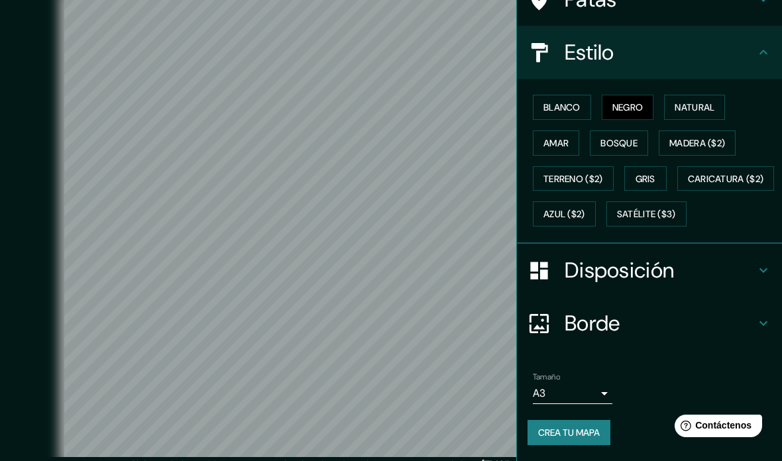
scroll to position [151, 0]
click at [595, 433] on font "Crea tu mapa" at bounding box center [569, 433] width 62 height 12
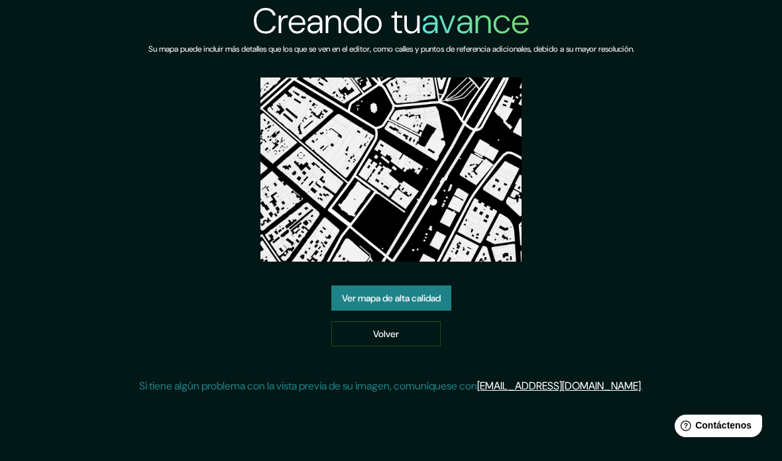
click at [357, 305] on font "Ver mapa de alta calidad" at bounding box center [391, 299] width 99 height 12
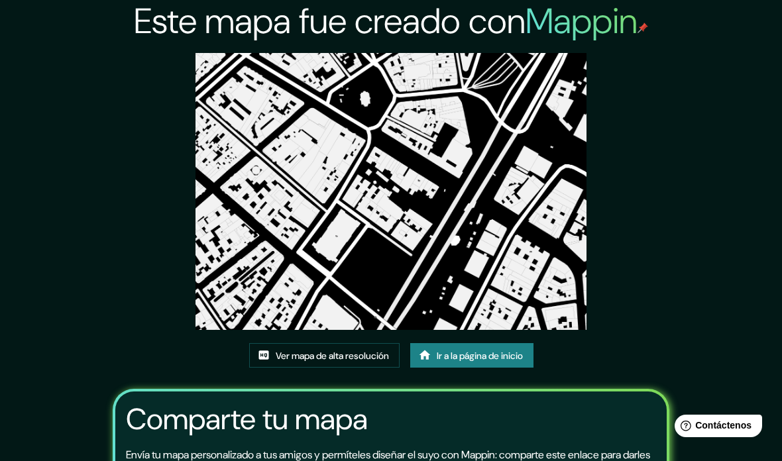
click at [363, 350] on font "Ver mapa de alta resolución" at bounding box center [332, 356] width 113 height 12
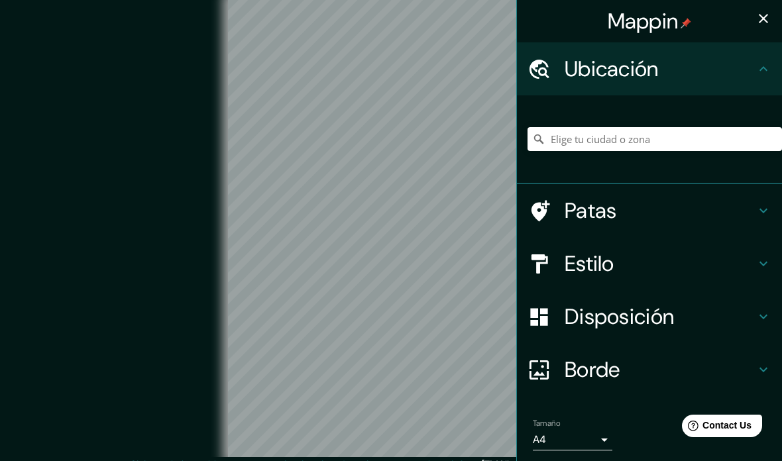
click at [618, 116] on div at bounding box center [655, 139] width 255 height 66
click at [601, 148] on input "Elige tu ciudad o zona" at bounding box center [655, 139] width 255 height 24
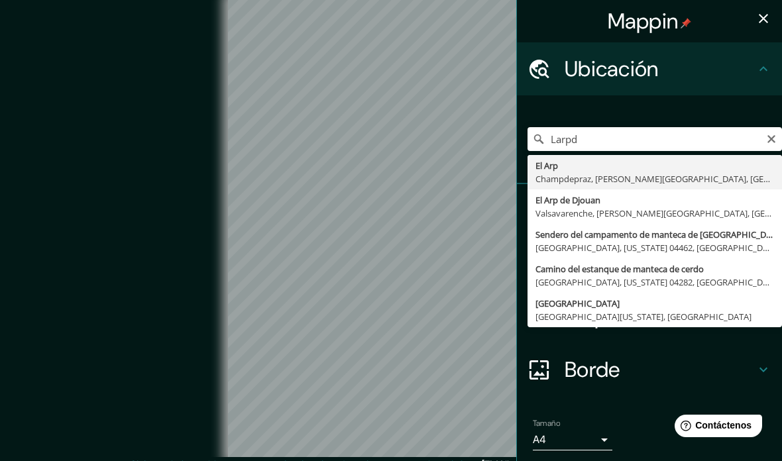
click at [223, 342] on div "© Mapbox © OpenStreetMap Mejora este mapa" at bounding box center [391, 228] width 704 height 415
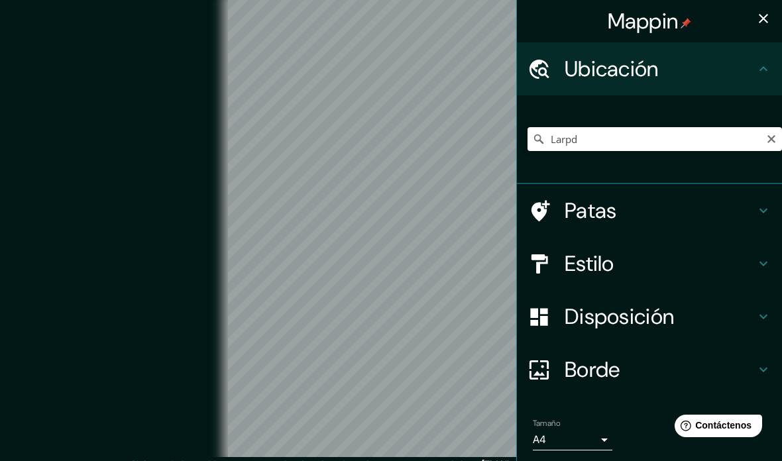
click at [202, 331] on div "© Mapbox © OpenStreetMap Mejora este mapa" at bounding box center [391, 228] width 704 height 415
click at [606, 135] on input "Larpd" at bounding box center [655, 139] width 255 height 24
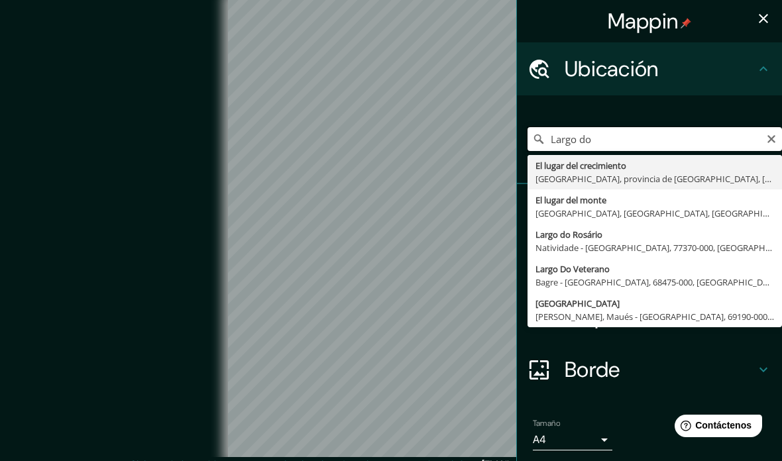
click at [614, 139] on input "Largo do" at bounding box center [655, 139] width 255 height 24
type input "Largo Do Paissandú, São Paulo - São Paulo, 01034-010, Brasil"
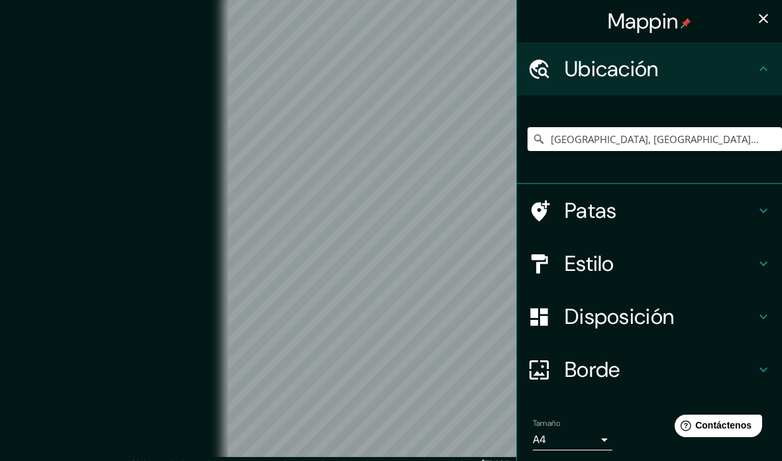
click at [611, 172] on div "Largo Do Paissandú, São Paulo - São Paulo, 01034-010, Brasil" at bounding box center [649, 139] width 265 height 89
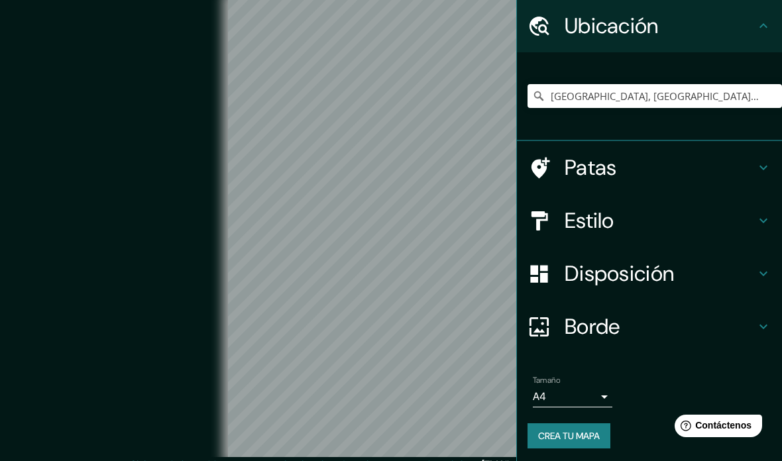
scroll to position [42, 0]
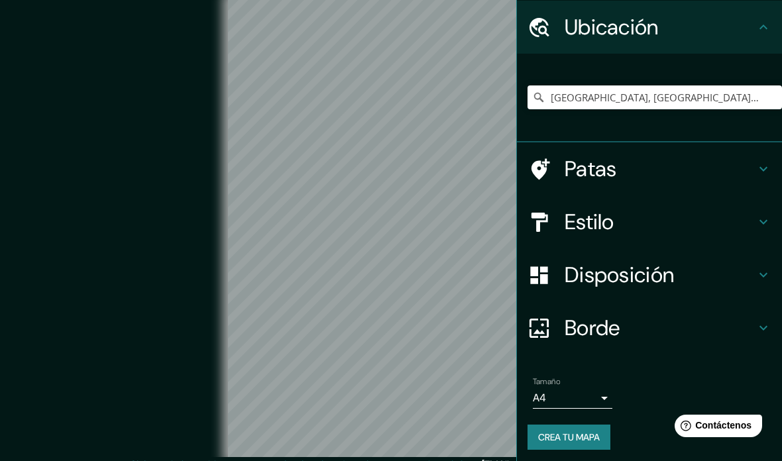
click at [586, 400] on body "Mappin Ubicación Largo Do Paissandú, São Paulo - São Paulo, 01034-010, Brasil P…" at bounding box center [391, 230] width 782 height 461
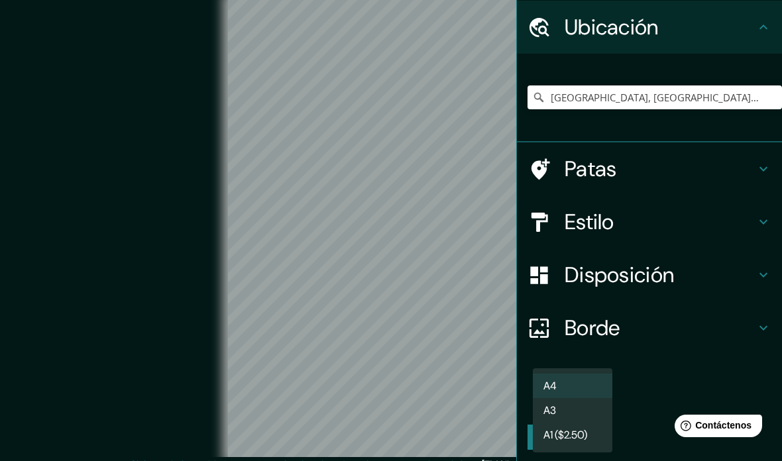
click at [585, 414] on li "A3" at bounding box center [573, 410] width 80 height 25
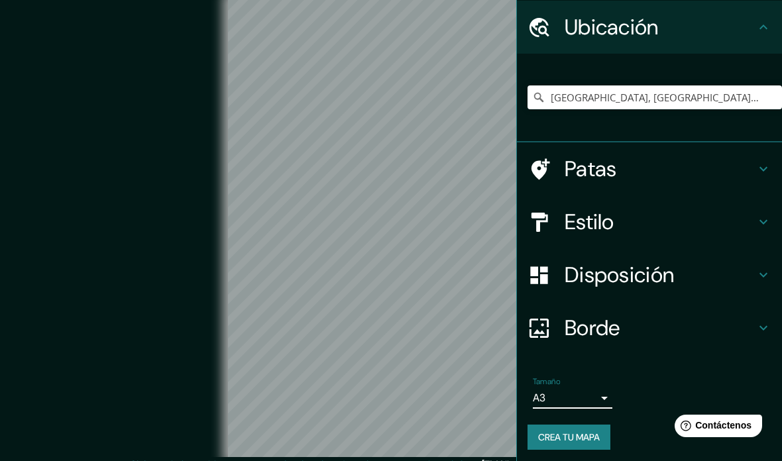
click at [761, 30] on icon at bounding box center [764, 27] width 16 height 16
click at [756, 25] on icon at bounding box center [764, 27] width 16 height 16
click at [756, 28] on icon at bounding box center [764, 27] width 16 height 16
click at [628, 167] on h4 "Patas" at bounding box center [660, 169] width 191 height 27
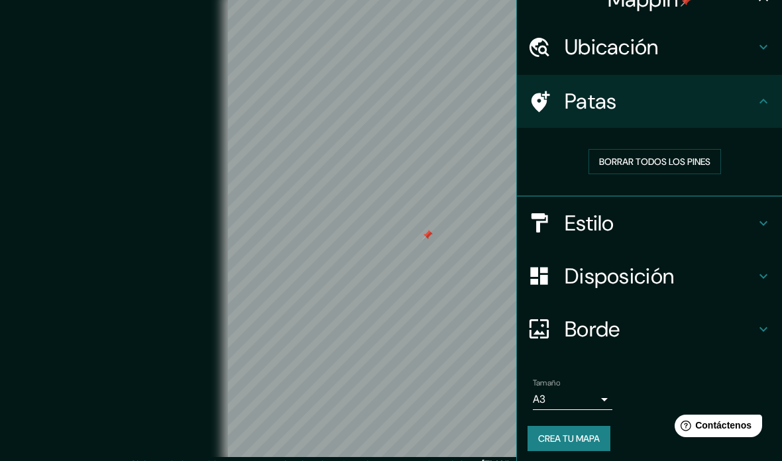
scroll to position [22, 0]
click at [672, 166] on font "Borrar todos los pines" at bounding box center [654, 161] width 111 height 17
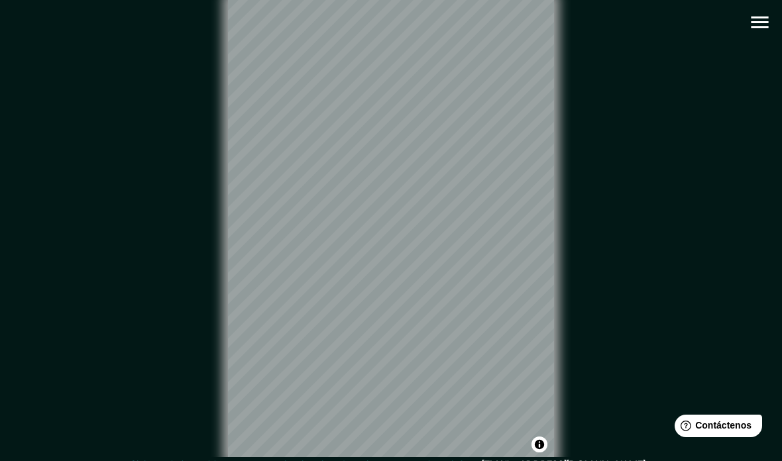
click at [768, 17] on icon "button" at bounding box center [759, 23] width 17 height 12
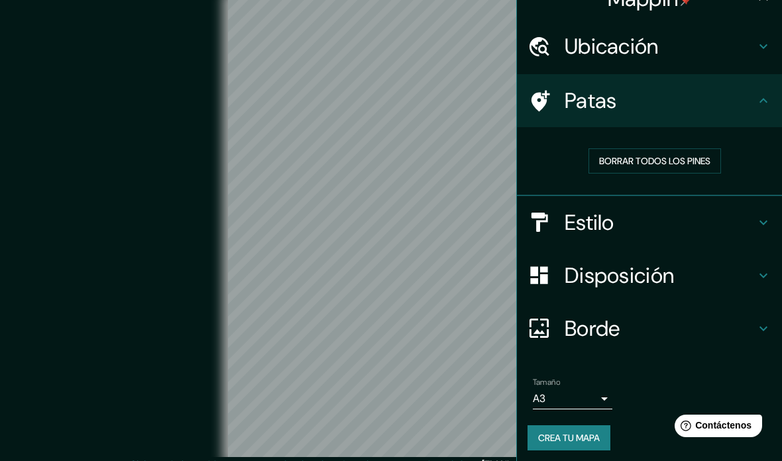
scroll to position [23, 0]
click at [595, 390] on body "Mappin Ubicación Largo Do Paissandú, São Paulo - São Paulo, 01034-010, Brasil P…" at bounding box center [391, 230] width 782 height 461
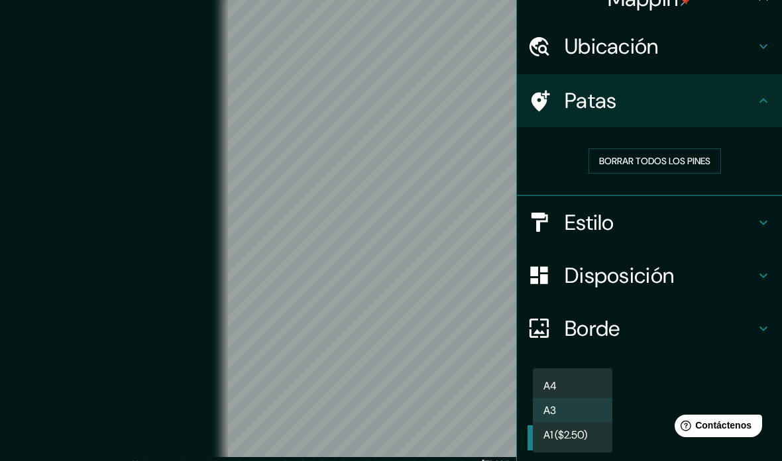
click at [574, 415] on li "A3" at bounding box center [573, 410] width 80 height 25
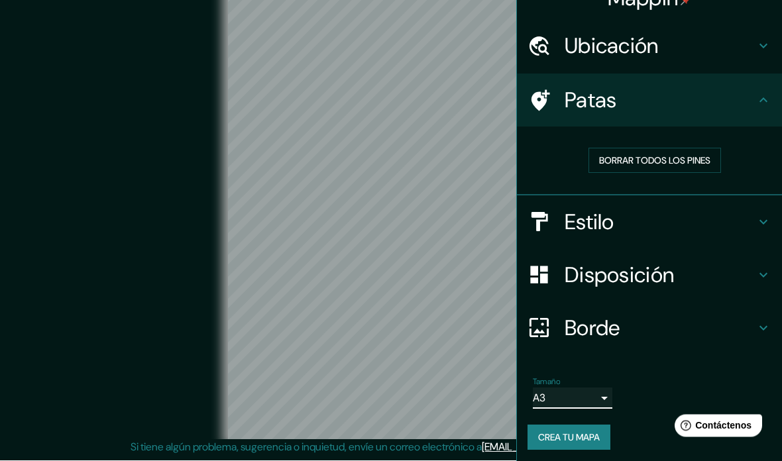
scroll to position [38, 0]
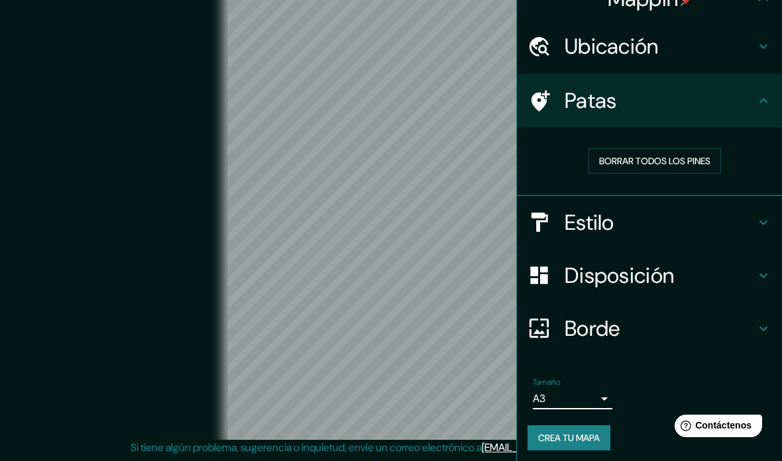
click at [601, 281] on font "Disposición" at bounding box center [619, 276] width 109 height 28
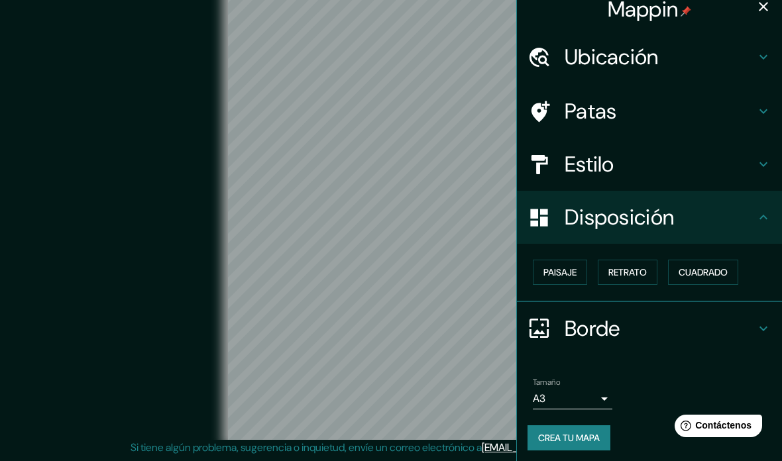
click at [595, 339] on div "Borde" at bounding box center [649, 328] width 265 height 53
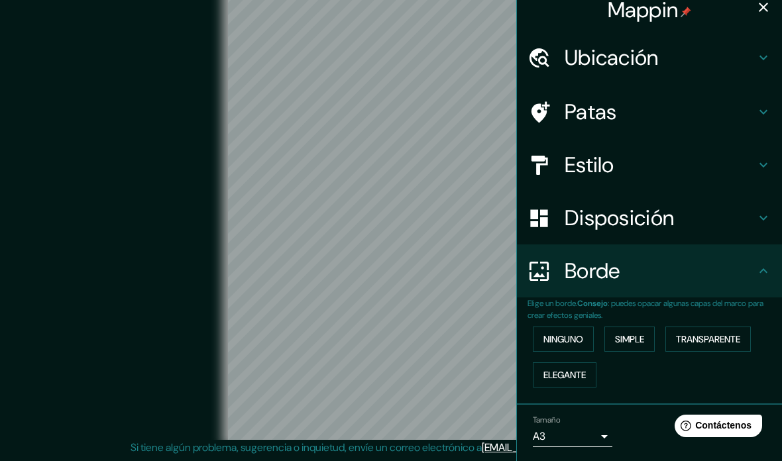
click at [628, 333] on font "Simple" at bounding box center [629, 339] width 29 height 12
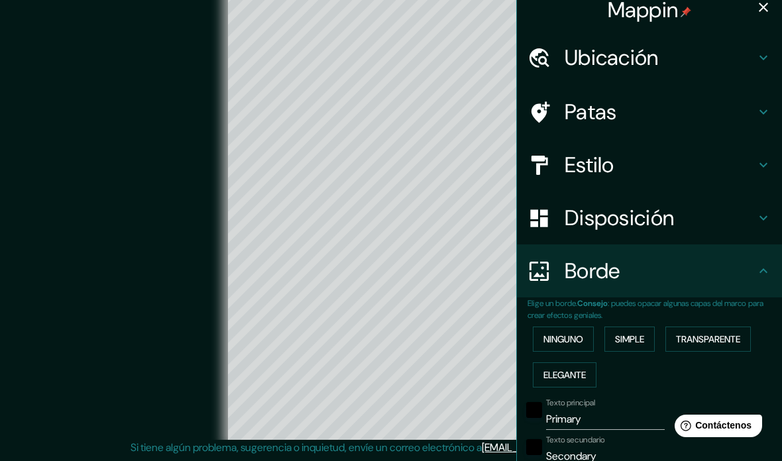
click at [567, 333] on font "Ninguno" at bounding box center [564, 339] width 40 height 12
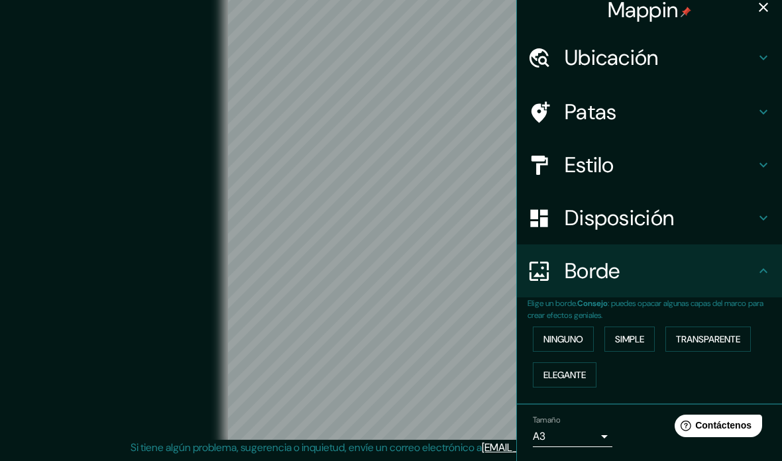
click at [597, 166] on font "Estilo" at bounding box center [590, 165] width 50 height 28
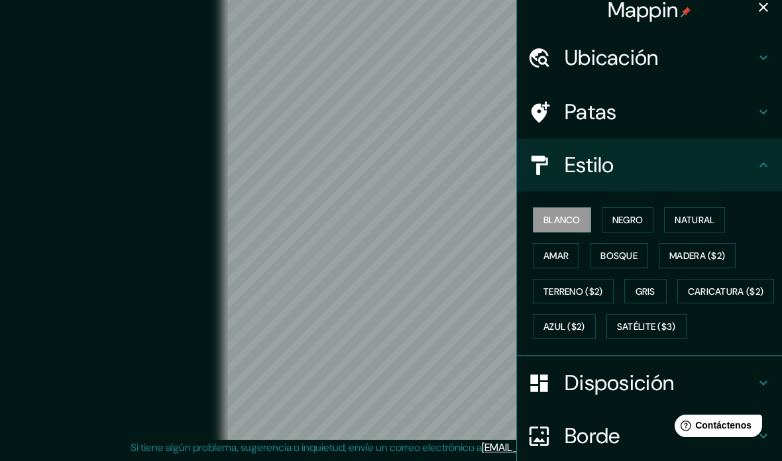
click at [593, 397] on font "Disposición" at bounding box center [619, 383] width 109 height 28
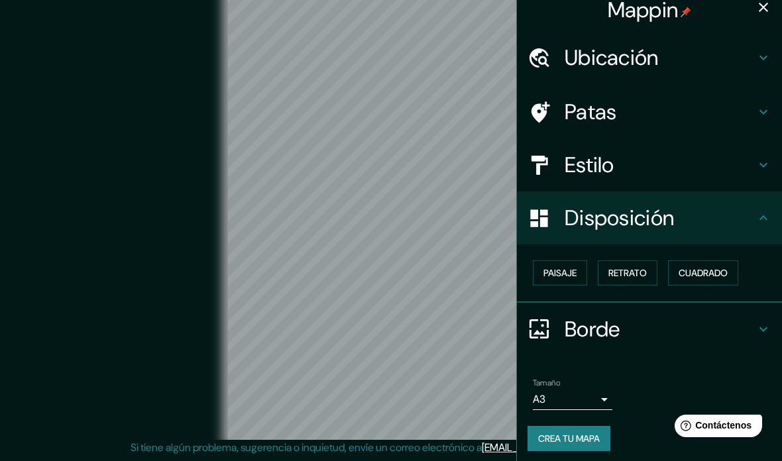
click at [583, 326] on font "Borde" at bounding box center [593, 330] width 56 height 28
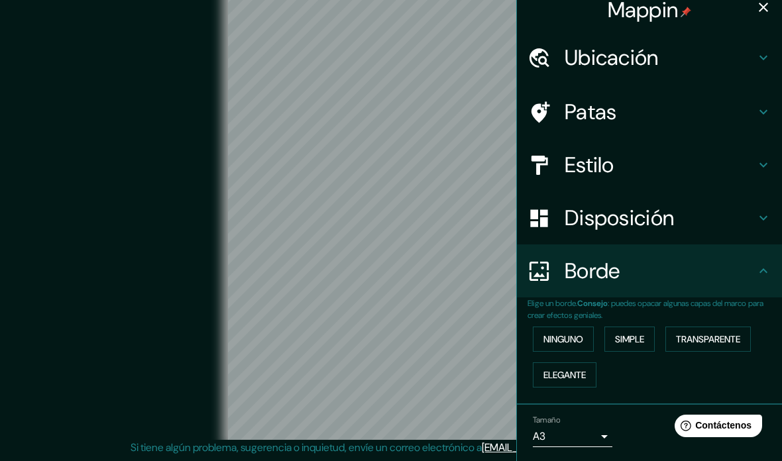
click at [625, 160] on h4 "Estilo" at bounding box center [660, 165] width 191 height 27
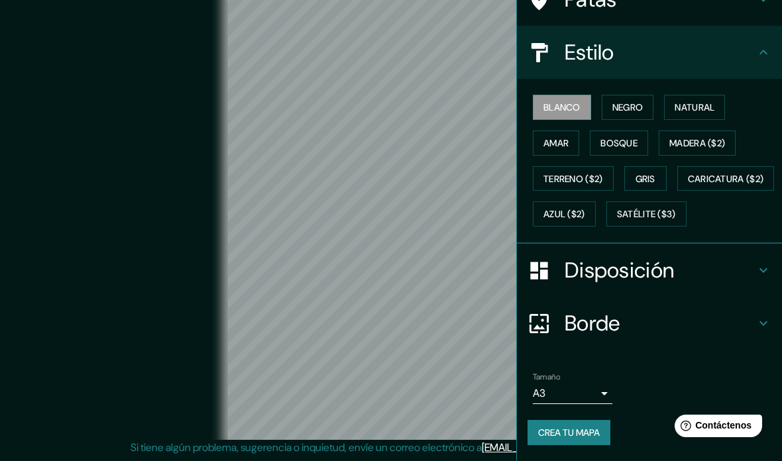
scroll to position [151, 0]
click at [679, 289] on div "Disposición" at bounding box center [649, 270] width 265 height 53
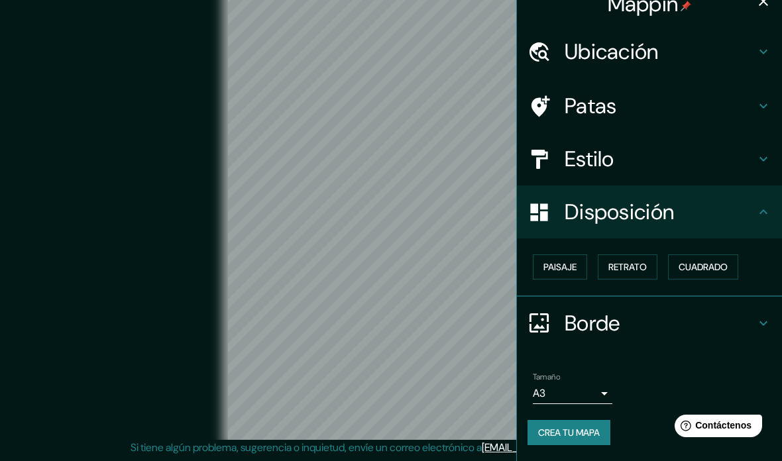
click at [712, 261] on font "Cuadrado" at bounding box center [703, 267] width 49 height 12
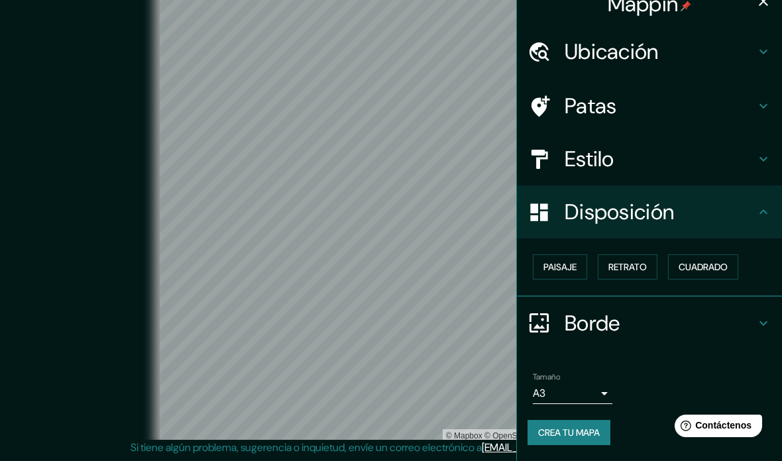
click at [767, 151] on icon at bounding box center [764, 159] width 16 height 16
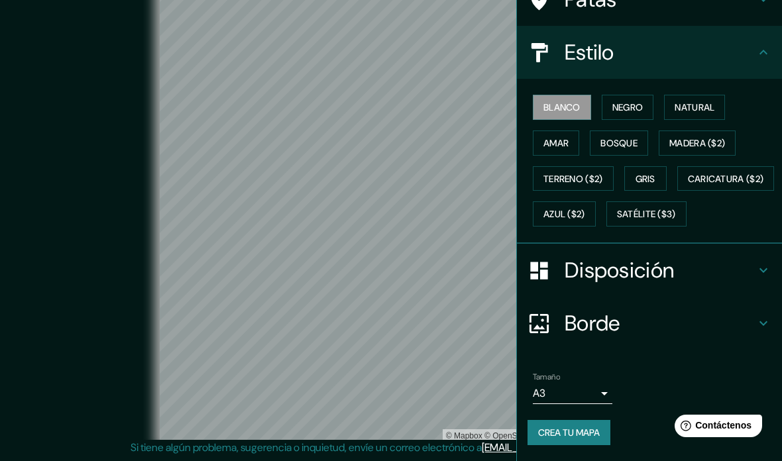
click at [757, 44] on icon at bounding box center [764, 52] width 16 height 16
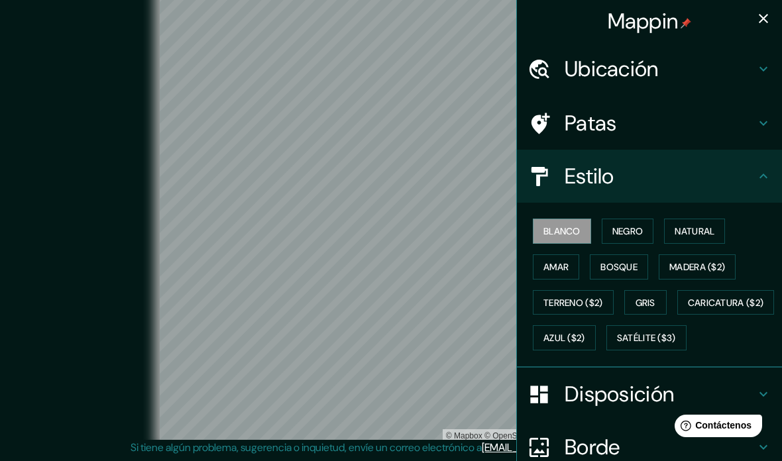
scroll to position [0, 0]
click at [767, 15] on icon "button" at bounding box center [763, 18] width 9 height 9
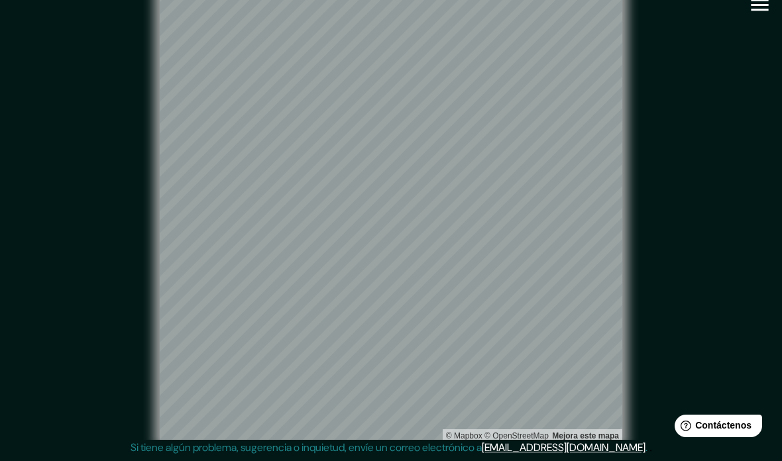
click at [728, 56] on div "© Mapbox © OpenStreetMap Mejora este mapa" at bounding box center [391, 211] width 704 height 415
click at [739, 29] on div "© Mapbox © OpenStreetMap Mejora este mapa" at bounding box center [391, 211] width 704 height 415
click at [776, 21] on div "Mappin Ubicación Largo Do Paissandú, São Paulo - São Paulo, 01034-010, Brasil P…" at bounding box center [391, 222] width 782 height 479
click at [672, 123] on div "© Mapbox © OpenStreetMap Mejora este mapa" at bounding box center [391, 211] width 704 height 415
click at [750, 38] on div "© Mapbox © OpenStreetMap Mejora este mapa" at bounding box center [391, 211] width 746 height 457
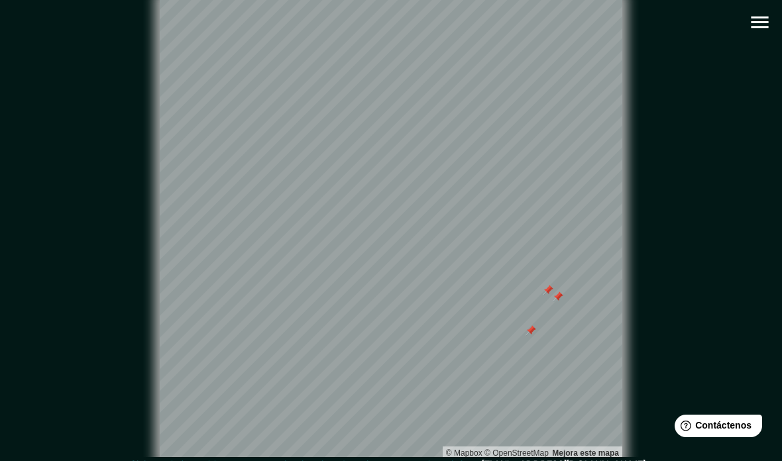
click at [760, 19] on icon "button" at bounding box center [759, 22] width 23 height 23
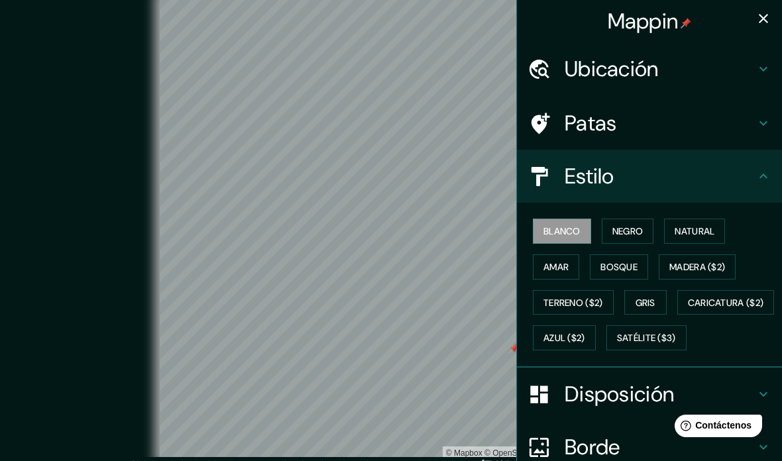
click at [758, 23] on icon "button" at bounding box center [764, 19] width 16 height 16
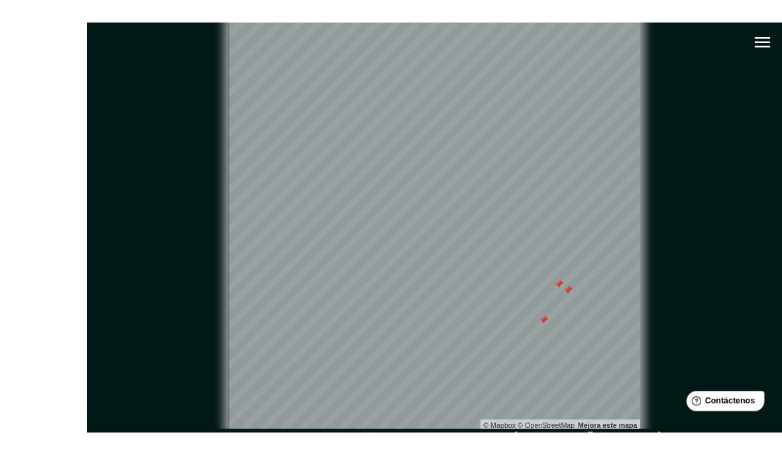
scroll to position [17, 0]
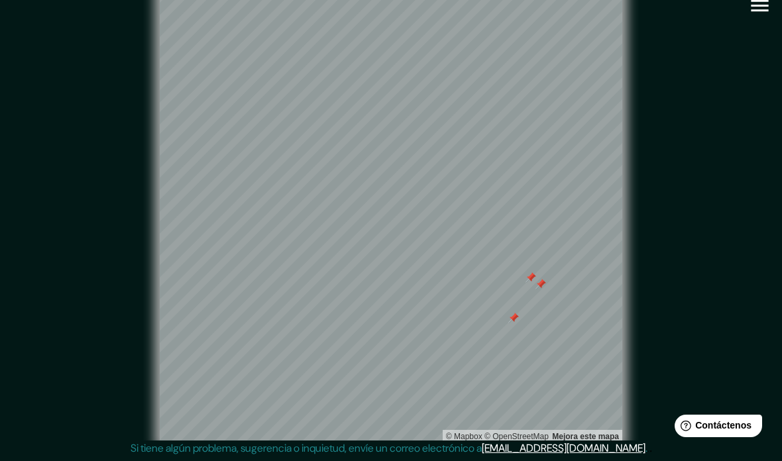
click at [758, 5] on icon "button" at bounding box center [759, 5] width 23 height 23
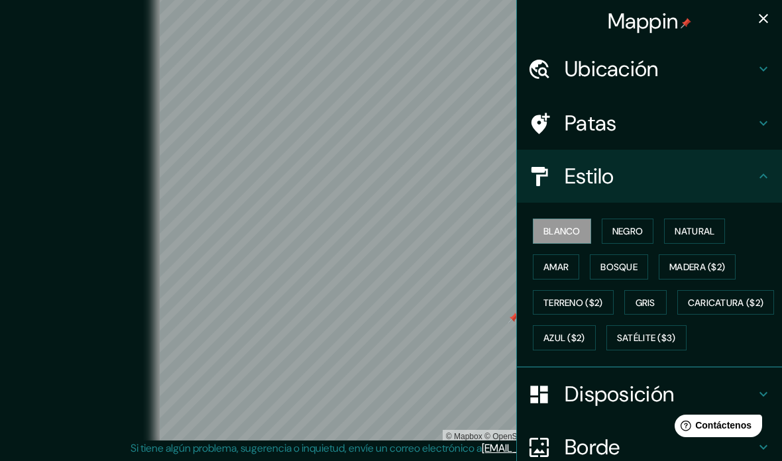
click at [662, 108] on div "Patas" at bounding box center [649, 123] width 265 height 53
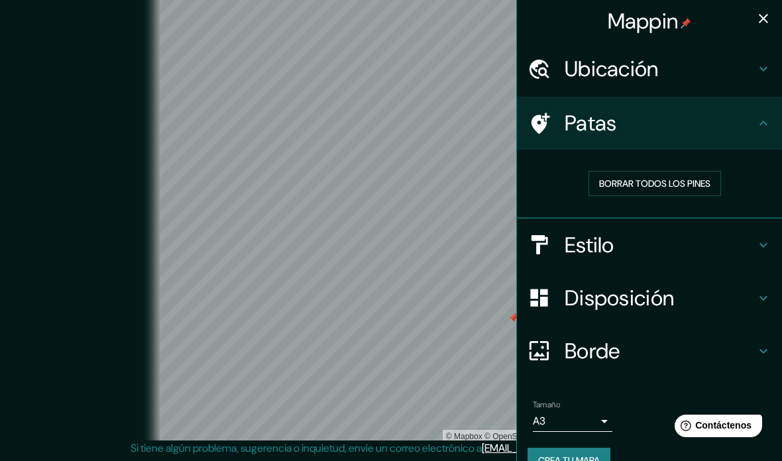
click at [663, 179] on font "Borrar todos los pines" at bounding box center [654, 184] width 111 height 12
click at [564, 455] on font "Crea tu mapa" at bounding box center [569, 461] width 62 height 12
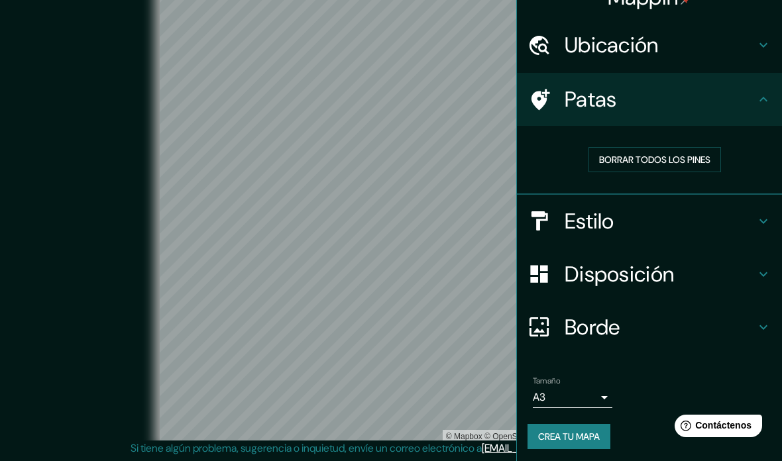
scroll to position [23, 0]
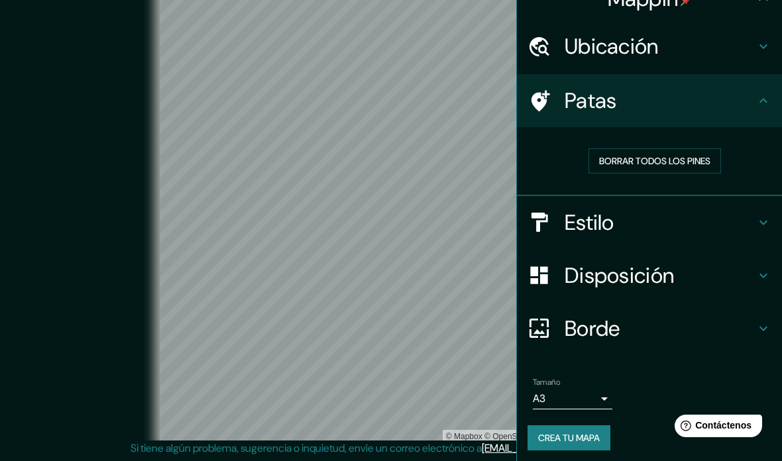
click at [566, 432] on font "Crea tu mapa" at bounding box center [569, 438] width 62 height 12
click at [564, 429] on div "Crea tu mapa" at bounding box center [650, 438] width 244 height 25
click at [559, 426] on button "Crea tu mapa" at bounding box center [569, 438] width 83 height 25
